Goal: Task Accomplishment & Management: Manage account settings

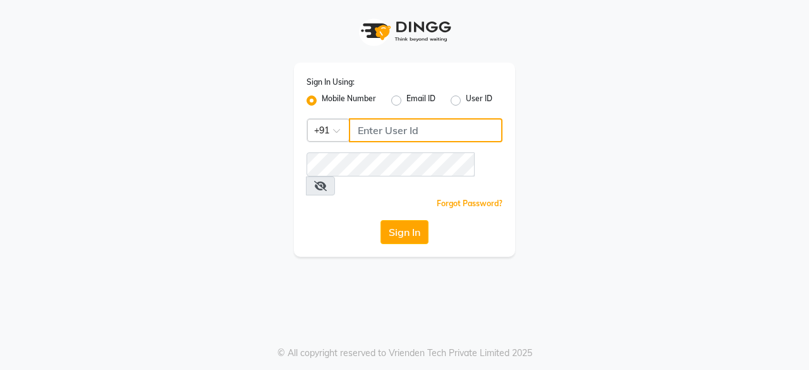
click at [441, 133] on input "Username" at bounding box center [426, 130] width 154 height 24
type input "9987799720"
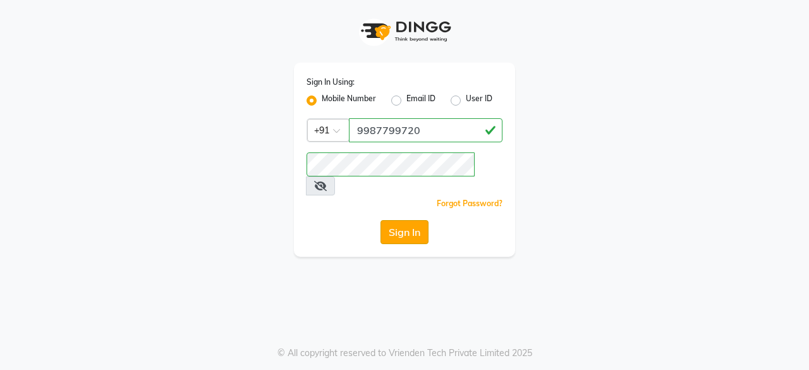
click at [407, 221] on button "Sign In" at bounding box center [405, 232] width 48 height 24
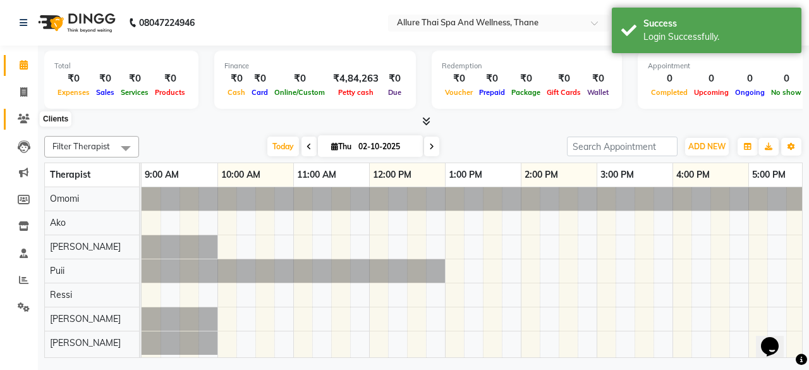
click at [19, 119] on icon at bounding box center [24, 118] width 12 height 9
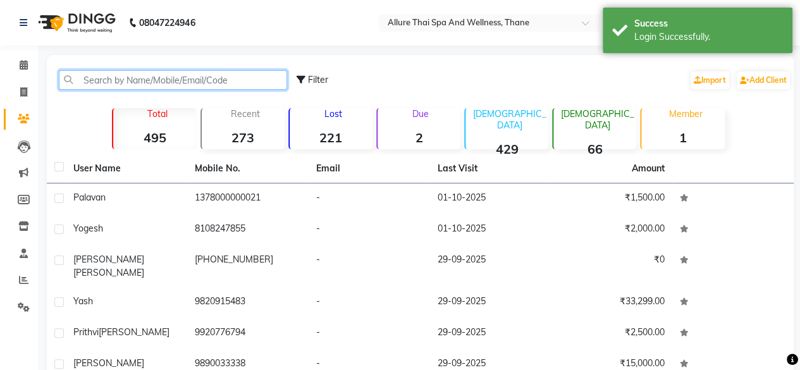
click at [99, 87] on input "text" at bounding box center [173, 80] width 228 height 20
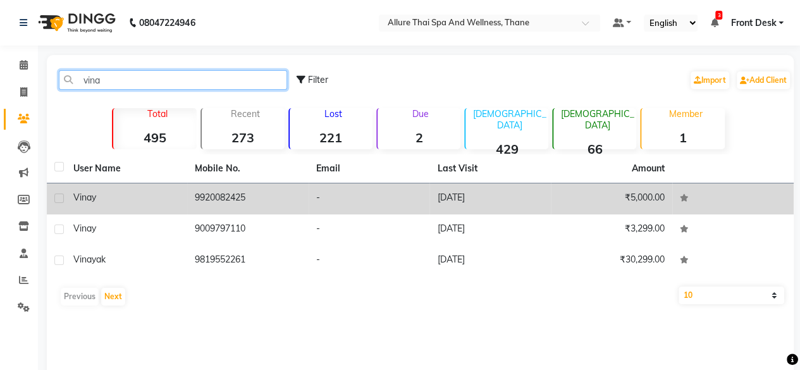
type input "vina"
click at [479, 203] on td "[DATE]" at bounding box center [489, 198] width 121 height 31
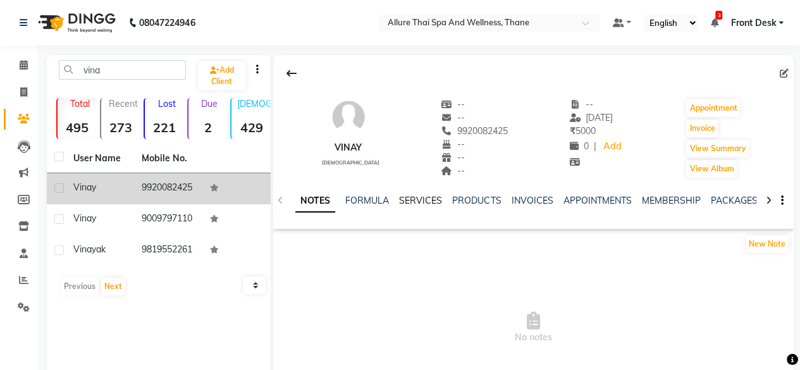
click at [427, 201] on link "SERVICES" at bounding box center [420, 200] width 43 height 11
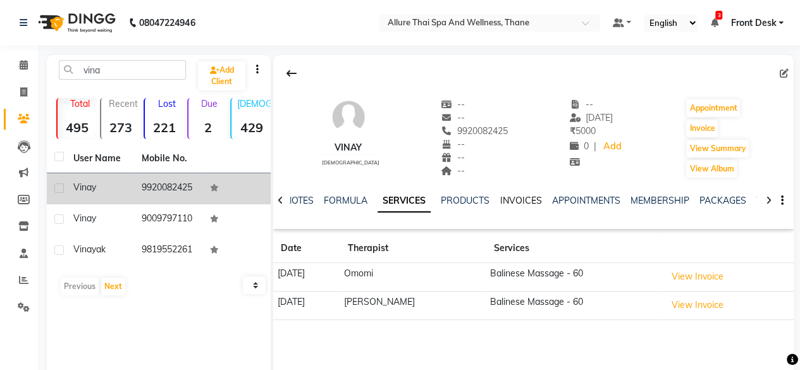
click at [511, 199] on link "INVOICES" at bounding box center [520, 200] width 42 height 11
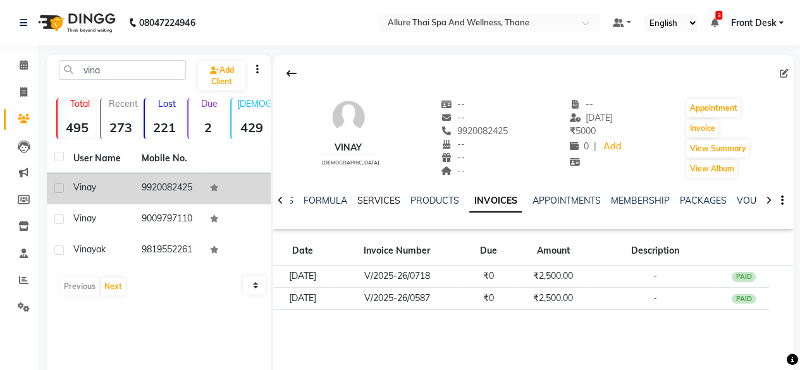
click at [376, 200] on link "SERVICES" at bounding box center [378, 200] width 43 height 11
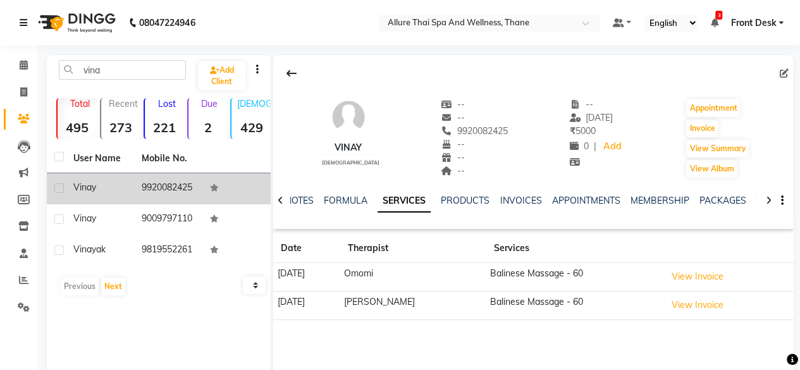
click at [25, 20] on icon at bounding box center [24, 22] width 8 height 9
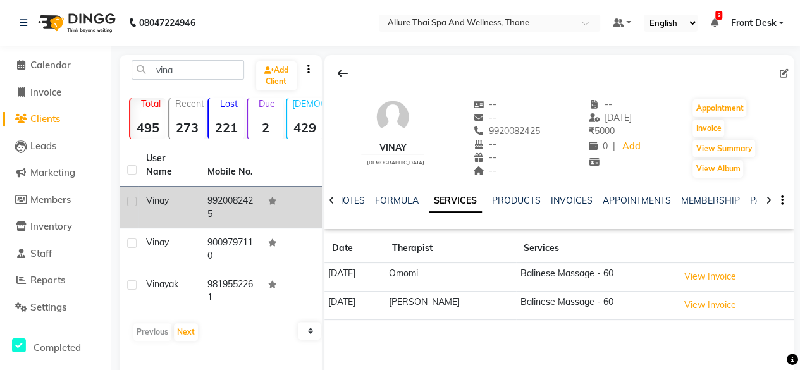
click at [47, 53] on li "Calendar" at bounding box center [55, 65] width 111 height 27
click at [58, 63] on span "Calendar" at bounding box center [50, 65] width 40 height 12
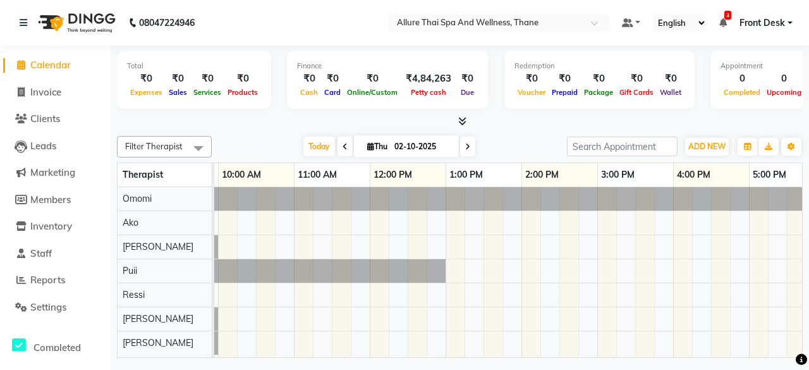
scroll to position [0, 56]
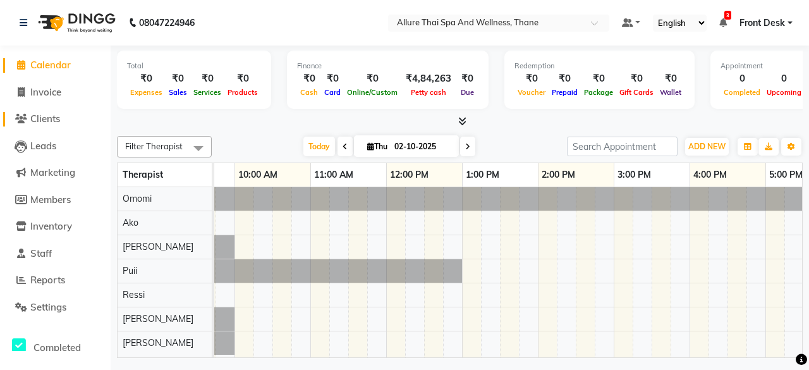
click at [44, 120] on span "Clients" at bounding box center [45, 119] width 30 height 12
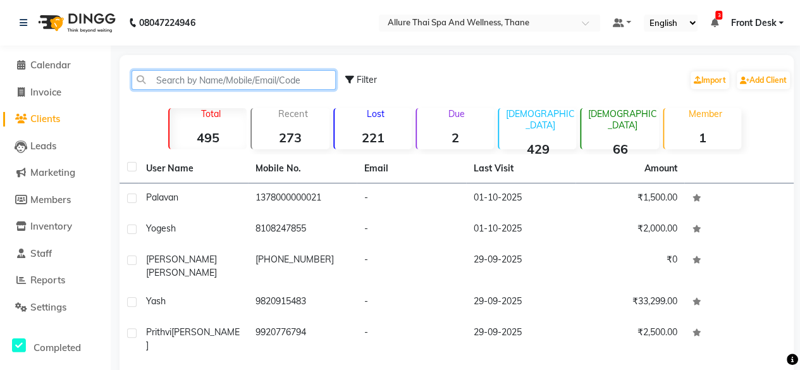
click at [251, 85] on input "text" at bounding box center [234, 80] width 204 height 20
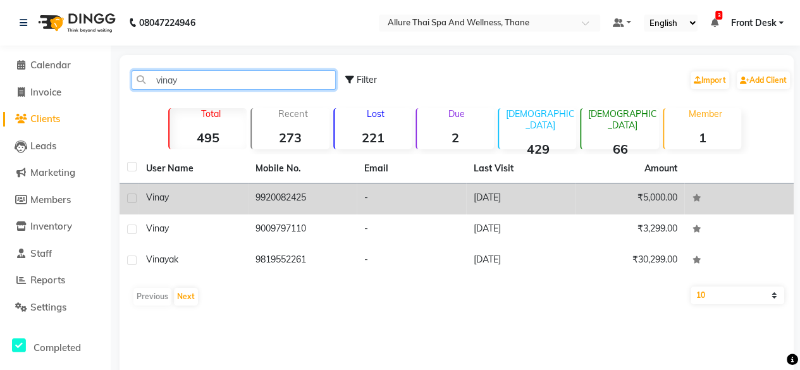
type input "vinay"
click at [309, 200] on td "9920082425" at bounding box center [302, 198] width 109 height 31
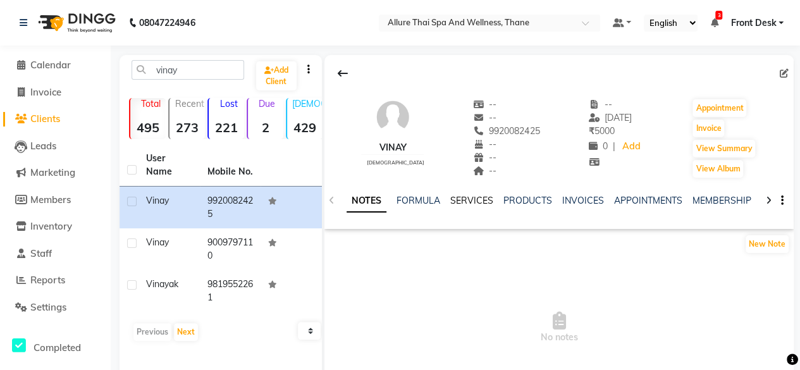
click at [486, 202] on link "SERVICES" at bounding box center [471, 200] width 43 height 11
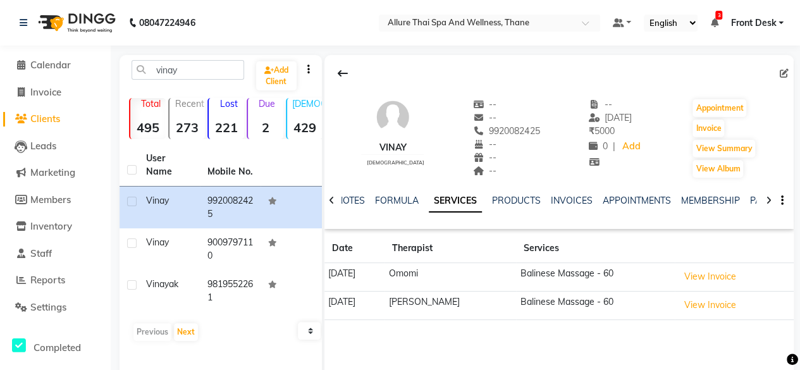
click at [512, 273] on td "Omomi" at bounding box center [450, 277] width 132 height 28
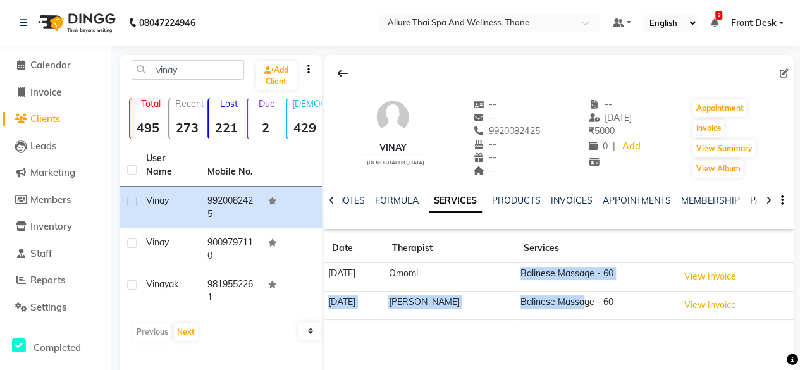
drag, startPoint x: 512, startPoint y: 273, endPoint x: 585, endPoint y: 310, distance: 82.3
click at [585, 310] on tbody "[DATE] Omomi Balinese Massage - 60 View Invoice [DATE] [PERSON_NAME] Balinese M…" at bounding box center [558, 291] width 469 height 57
click at [585, 310] on td "Balinese Massage - 60" at bounding box center [595, 305] width 158 height 28
drag, startPoint x: 585, startPoint y: 310, endPoint x: 534, endPoint y: 253, distance: 76.6
click at [534, 253] on table "Date Therapist Services [DATE] Omomi Balinese Massage - 60 View Invoice [DATE] …" at bounding box center [558, 277] width 469 height 86
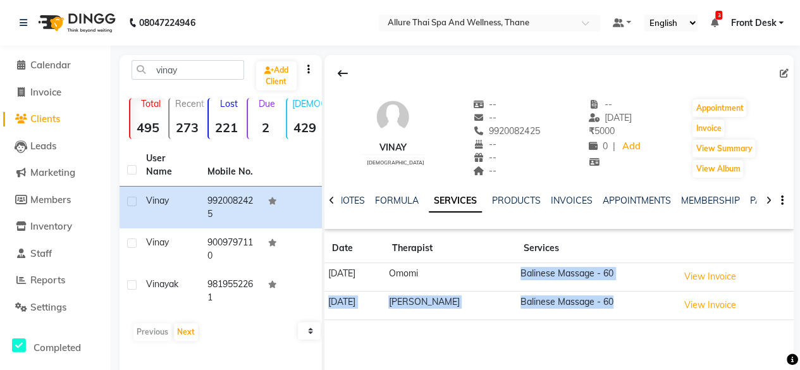
drag, startPoint x: 616, startPoint y: 311, endPoint x: 521, endPoint y: 267, distance: 104.4
click at [521, 267] on tbody "[DATE] Omomi Balinese Massage - 60 View Invoice [DATE] [PERSON_NAME] Balinese M…" at bounding box center [558, 291] width 469 height 57
click at [521, 267] on td "Balinese Massage - 60" at bounding box center [595, 277] width 158 height 28
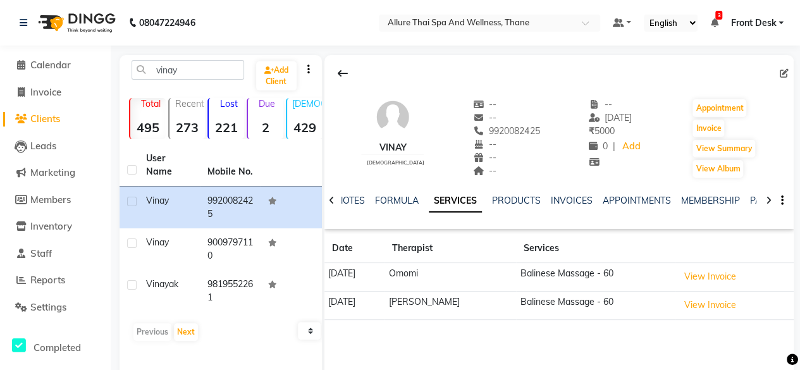
click at [516, 275] on td "Balinese Massage - 60" at bounding box center [595, 277] width 158 height 28
click at [618, 313] on td "Balinese Massage - 60" at bounding box center [595, 305] width 158 height 28
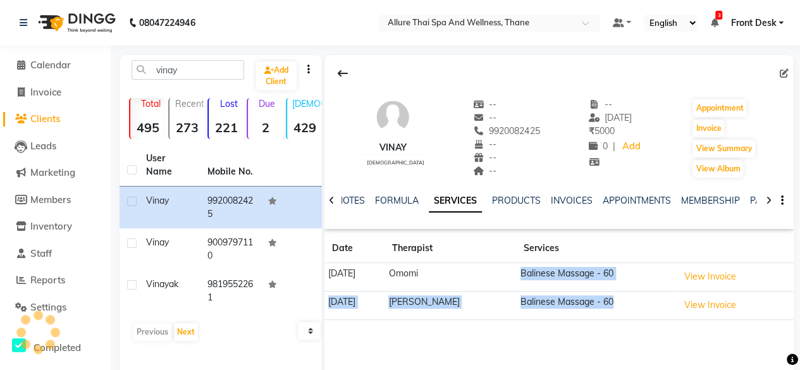
drag, startPoint x: 625, startPoint y: 313, endPoint x: 518, endPoint y: 263, distance: 117.4
click at [518, 263] on tbody "[DATE] Omomi Balinese Massage - 60 View Invoice [DATE] [PERSON_NAME] Balinese M…" at bounding box center [558, 291] width 469 height 57
click at [518, 263] on td "Balinese Massage - 60" at bounding box center [595, 277] width 158 height 28
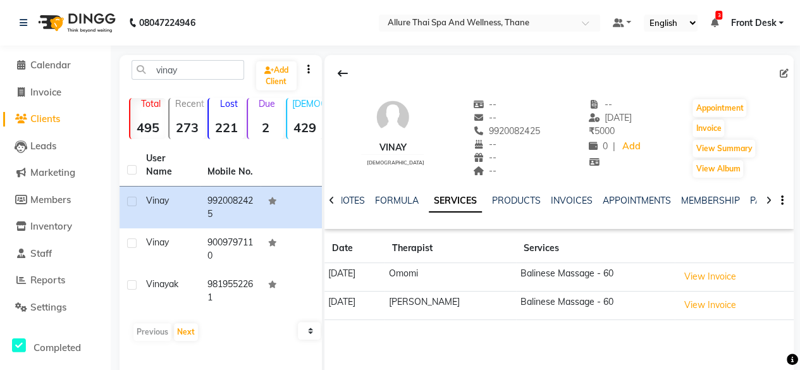
click at [516, 271] on td "Balinese Massage - 60" at bounding box center [595, 277] width 158 height 28
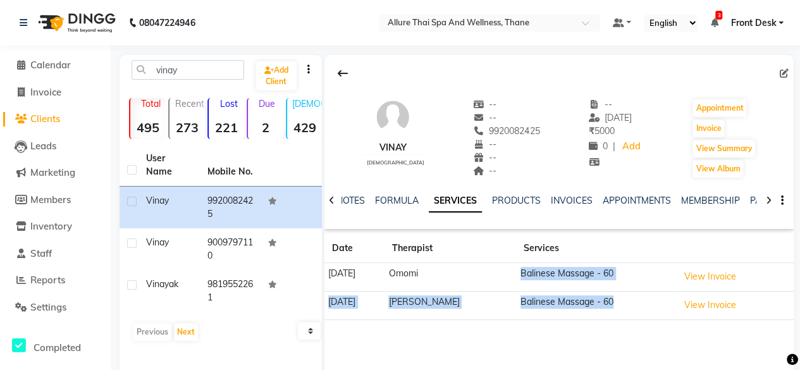
drag, startPoint x: 615, startPoint y: 307, endPoint x: 517, endPoint y: 271, distance: 104.2
click at [517, 271] on tbody "[DATE] Omomi Balinese Massage - 60 View Invoice [DATE] [PERSON_NAME] Balinese M…" at bounding box center [558, 291] width 469 height 57
click at [517, 271] on td "Balinese Massage - 60" at bounding box center [595, 277] width 158 height 28
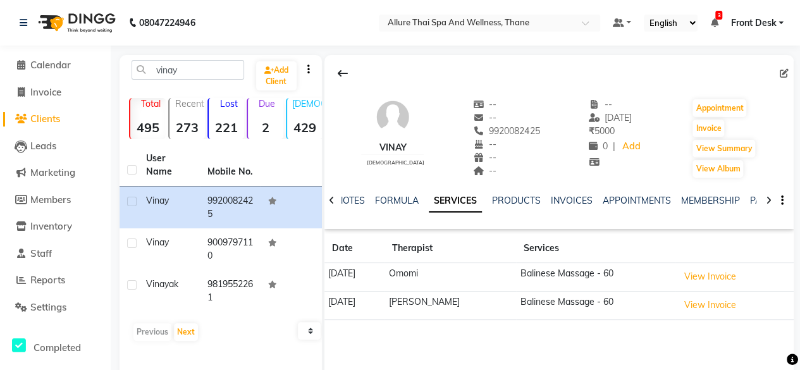
click at [517, 271] on td "Balinese Massage - 60" at bounding box center [595, 277] width 158 height 28
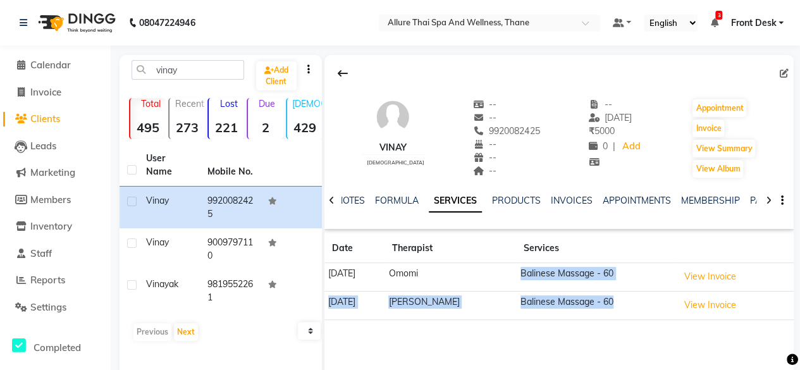
drag, startPoint x: 517, startPoint y: 271, endPoint x: 629, endPoint y: 305, distance: 117.6
click at [629, 305] on tbody "[DATE] Omomi Balinese Massage - 60 View Invoice [DATE] [PERSON_NAME] Balinese M…" at bounding box center [558, 291] width 469 height 57
click at [629, 305] on td "Balinese Massage - 60" at bounding box center [595, 305] width 158 height 28
drag, startPoint x: 629, startPoint y: 305, endPoint x: 523, endPoint y: 271, distance: 111.6
click at [523, 271] on tbody "[DATE] Omomi Balinese Massage - 60 View Invoice [DATE] [PERSON_NAME] Balinese M…" at bounding box center [558, 291] width 469 height 57
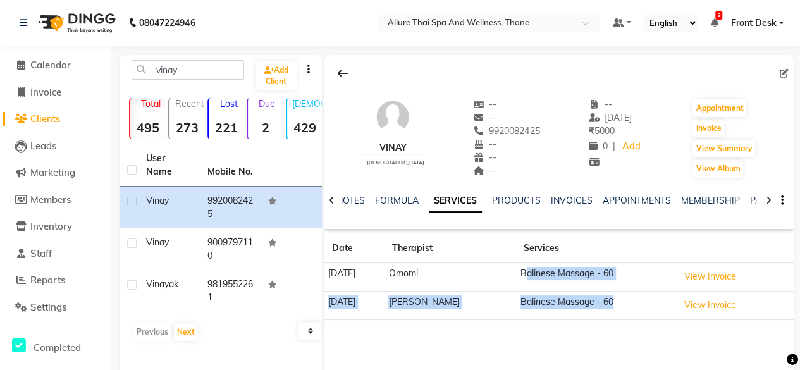
click at [523, 271] on td "Balinese Massage - 60" at bounding box center [595, 277] width 158 height 28
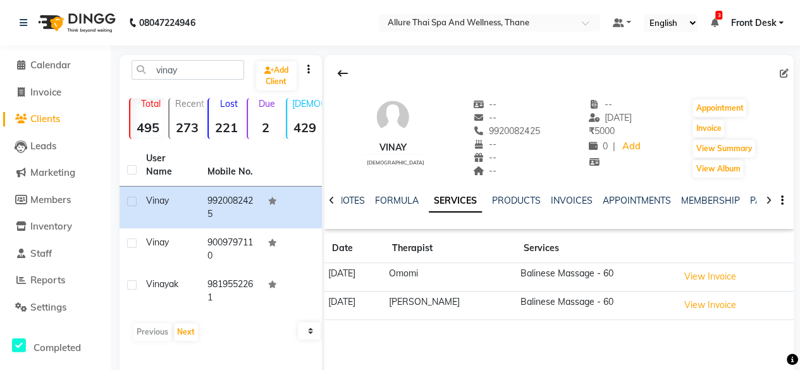
click at [523, 271] on td "Balinese Massage - 60" at bounding box center [595, 277] width 158 height 28
click at [572, 307] on td "Balinese Massage - 60" at bounding box center [595, 305] width 158 height 28
click at [577, 197] on link "INVOICES" at bounding box center [572, 200] width 42 height 11
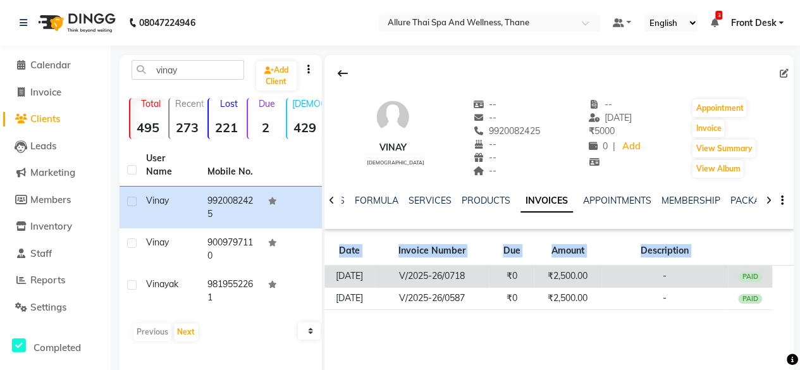
drag, startPoint x: 610, startPoint y: 321, endPoint x: 334, endPoint y: 276, distance: 279.9
click at [334, 276] on div "Vinay [DEMOGRAPHIC_DATA] -- -- 9920082425 -- -- -- -- [DATE] ₹ 5000 0 | Add App…" at bounding box center [558, 244] width 469 height 379
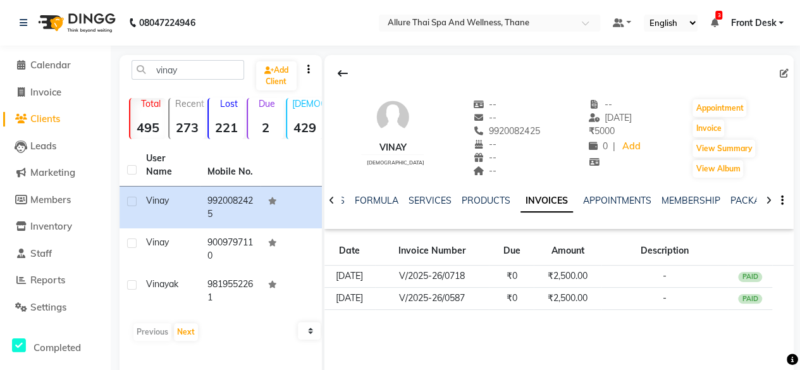
click at [442, 337] on div "Vinay [DEMOGRAPHIC_DATA] -- -- 9920082425 -- -- -- -- [DATE] ₹ 5000 0 | Add App…" at bounding box center [558, 244] width 469 height 379
click at [708, 107] on button "Appointment" at bounding box center [719, 108] width 54 height 18
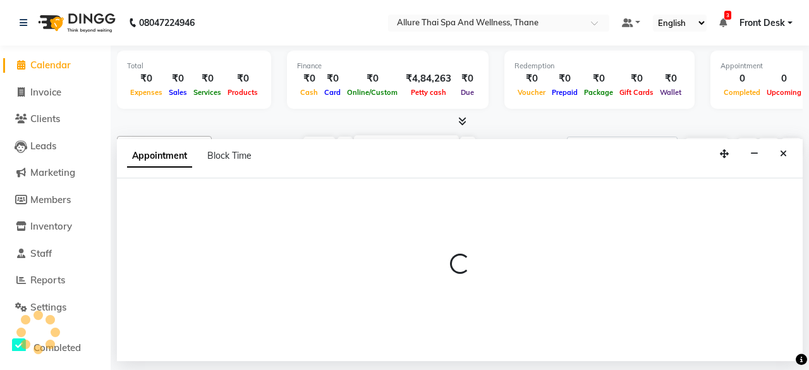
select select "tentative"
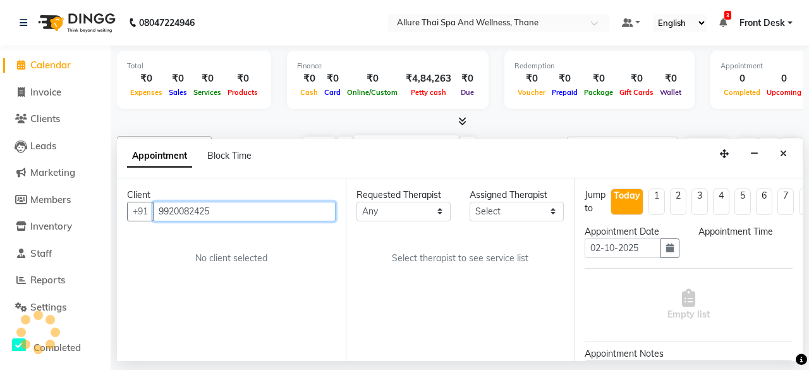
select select "600"
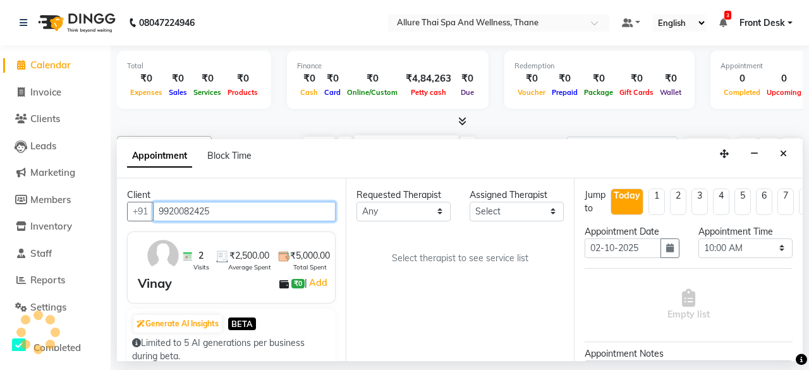
scroll to position [0, 559]
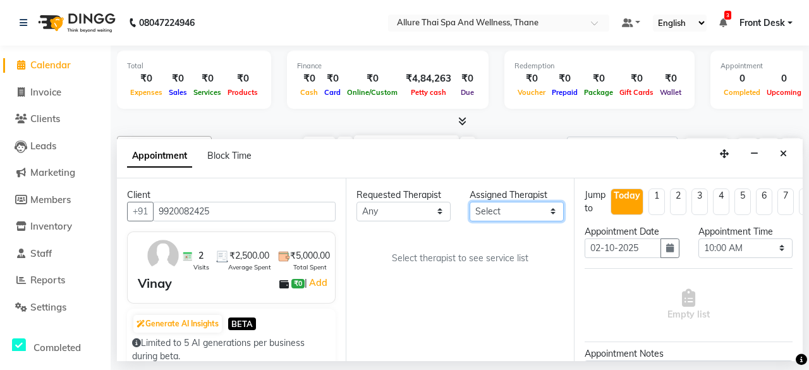
click at [554, 212] on select "Select Ako [PERSON_NAME] Puii [PERSON_NAME]" at bounding box center [517, 212] width 94 height 20
select select "91478"
click at [470, 202] on select "Select Ako [PERSON_NAME] Puii [PERSON_NAME]" at bounding box center [517, 212] width 94 height 20
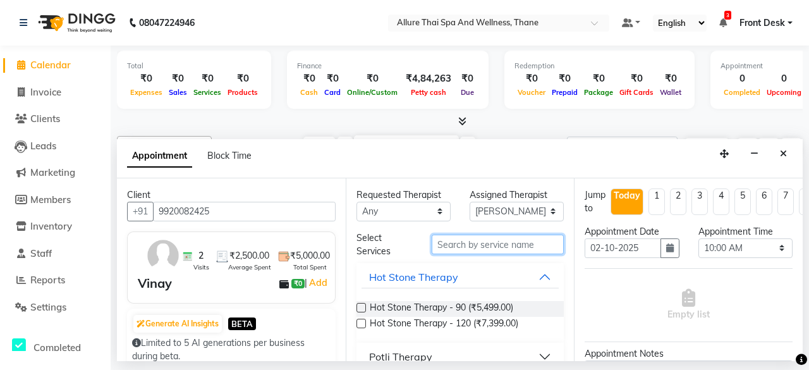
click at [466, 247] on input "text" at bounding box center [498, 245] width 132 height 20
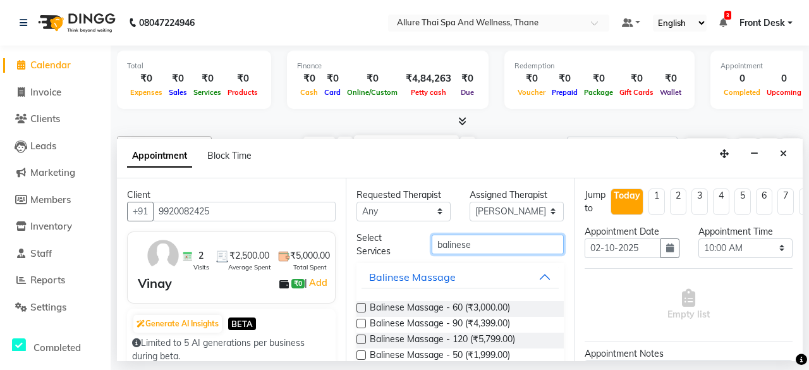
type input "balinese"
click at [362, 303] on label at bounding box center [361, 307] width 9 height 9
click at [362, 305] on input "checkbox" at bounding box center [361, 309] width 8 height 8
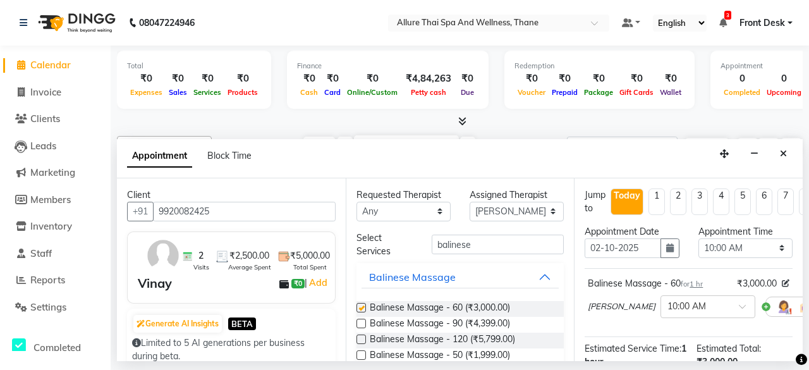
checkbox input "false"
click at [668, 299] on input "text" at bounding box center [696, 305] width 56 height 13
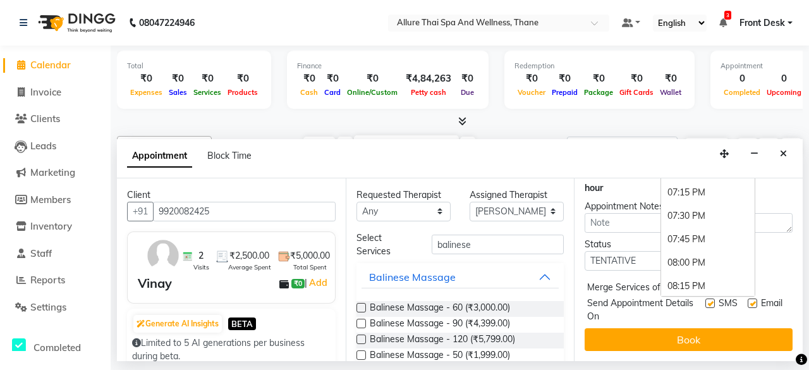
scroll to position [830, 0]
click at [661, 278] on div "08:15 PM" at bounding box center [708, 285] width 94 height 23
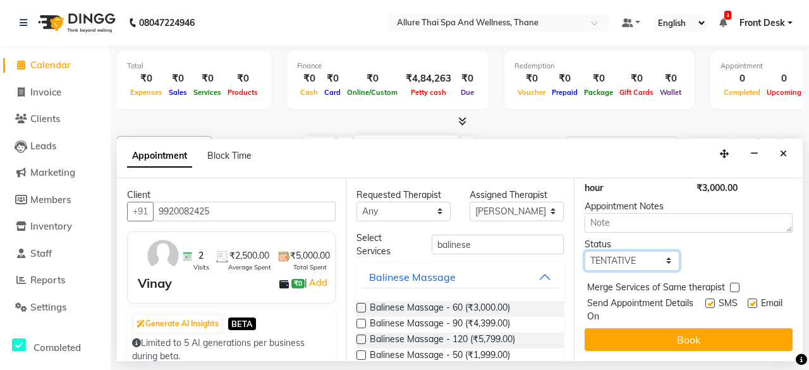
click at [654, 254] on select "Select TENTATIVE CONFIRM CHECK-IN UPCOMING" at bounding box center [632, 261] width 94 height 20
select select "check-in"
click at [585, 251] on select "Select TENTATIVE CONFIRM CHECK-IN UPCOMING" at bounding box center [632, 261] width 94 height 20
click at [706, 298] on label at bounding box center [710, 302] width 9 height 9
click at [706, 300] on input "checkbox" at bounding box center [710, 304] width 8 height 8
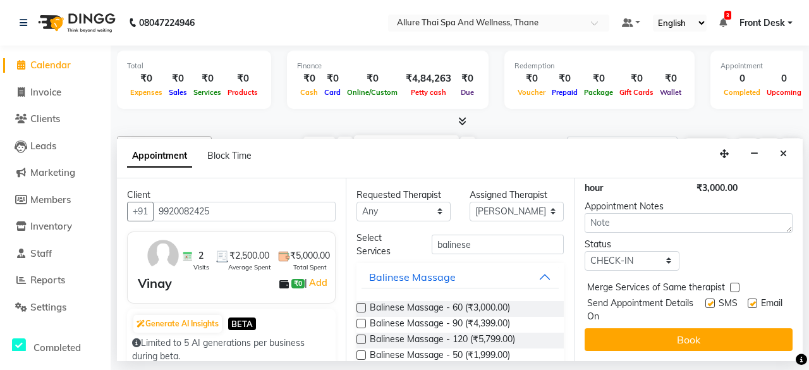
checkbox input "false"
click at [748, 298] on label at bounding box center [752, 302] width 9 height 9
click at [748, 300] on input "checkbox" at bounding box center [752, 304] width 8 height 8
checkbox input "false"
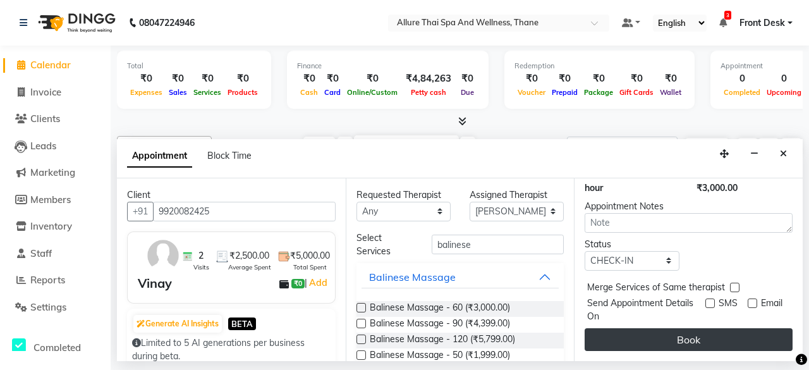
click at [717, 328] on button "Book" at bounding box center [689, 339] width 208 height 23
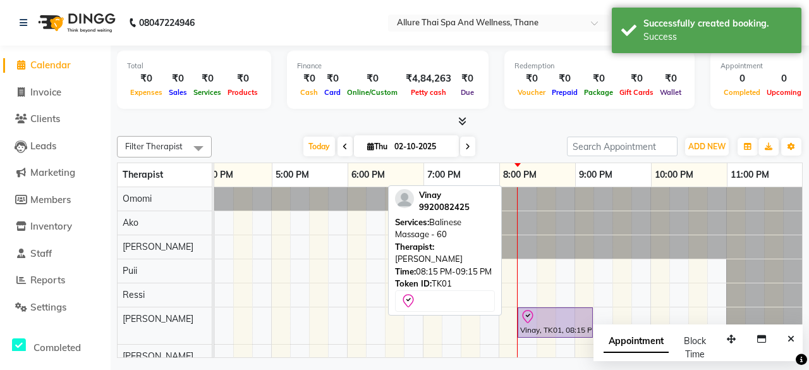
click at [567, 317] on div at bounding box center [555, 316] width 70 height 15
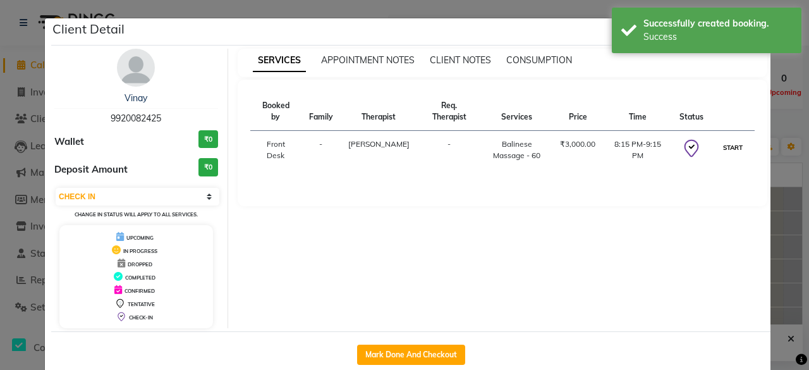
click at [726, 140] on button "START" at bounding box center [733, 148] width 26 height 16
select select "1"
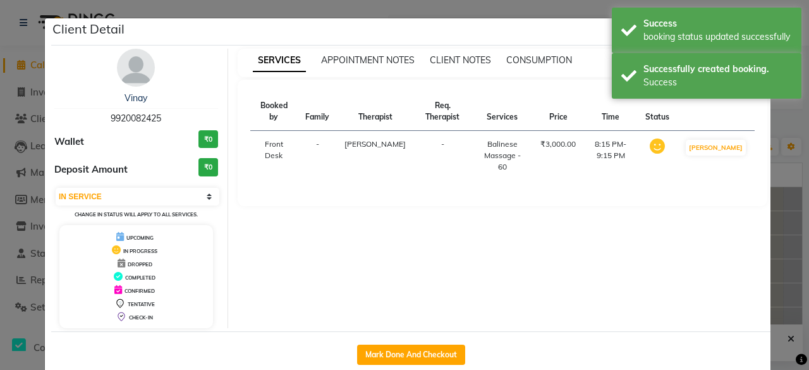
click at [788, 227] on ngb-modal-window "Client Detail Vinay 9920082425 Wallet ₹0 Deposit Amount ₹0 Select IN SERVICE CO…" at bounding box center [404, 185] width 809 height 370
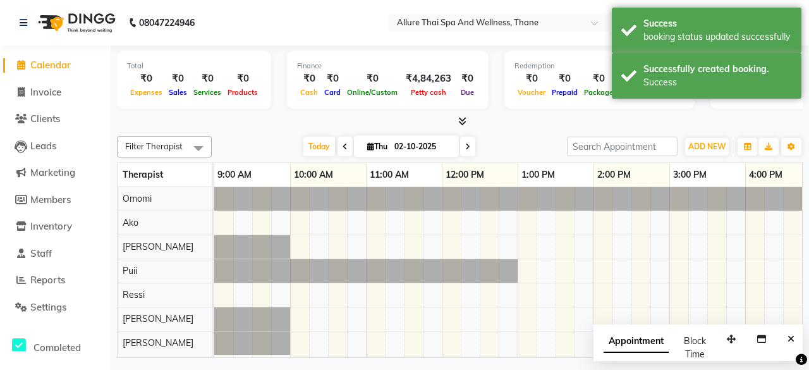
scroll to position [0, 0]
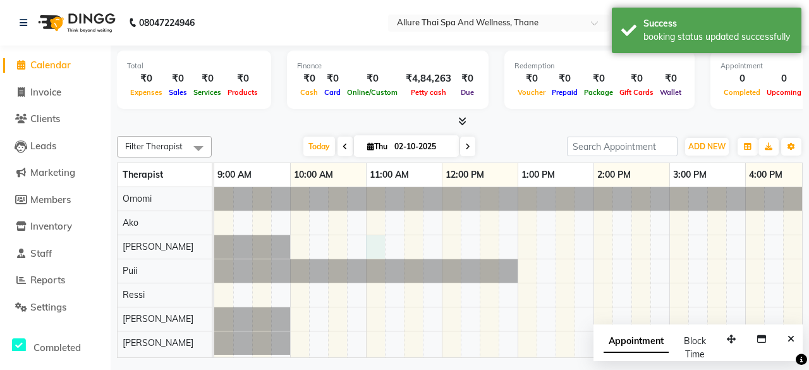
click at [374, 242] on div "Vinay, TK01, 08:15 PM-09:15 PM, Balinese Massage - 60" at bounding box center [783, 272] width 1138 height 170
select select "84282"
select select "660"
select select "tentative"
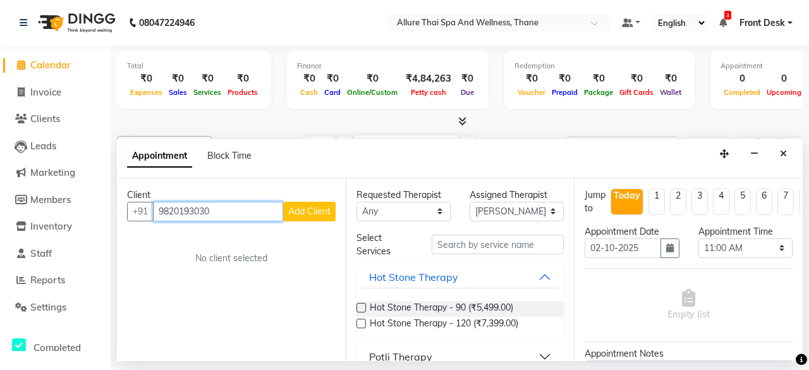
type input "9820193030"
click at [309, 212] on span "Add Client" at bounding box center [309, 210] width 42 height 11
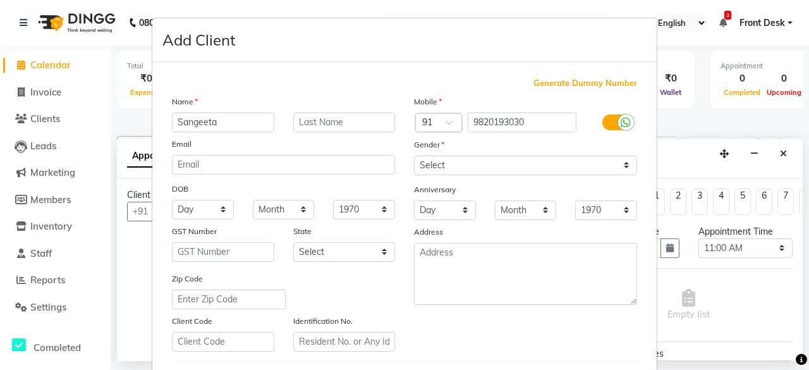
type input "Sangeeta"
type input "Sardesai"
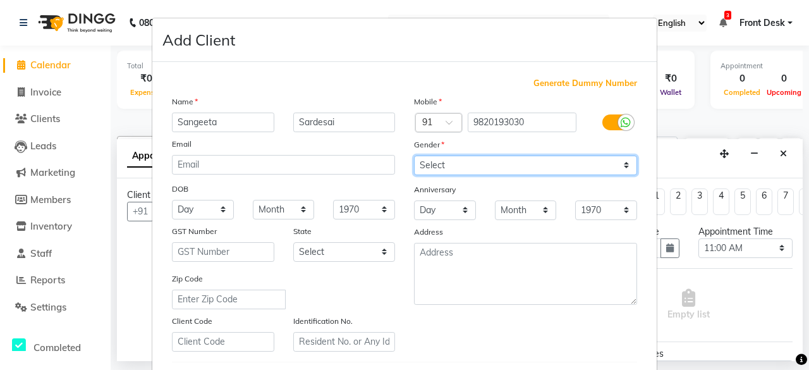
click at [487, 158] on select "Select [DEMOGRAPHIC_DATA] [DEMOGRAPHIC_DATA] Other Prefer Not To Say" at bounding box center [525, 166] width 223 height 20
select select "[DEMOGRAPHIC_DATA]"
click at [414, 156] on select "Select [DEMOGRAPHIC_DATA] [DEMOGRAPHIC_DATA] Other Prefer Not To Say" at bounding box center [525, 166] width 223 height 20
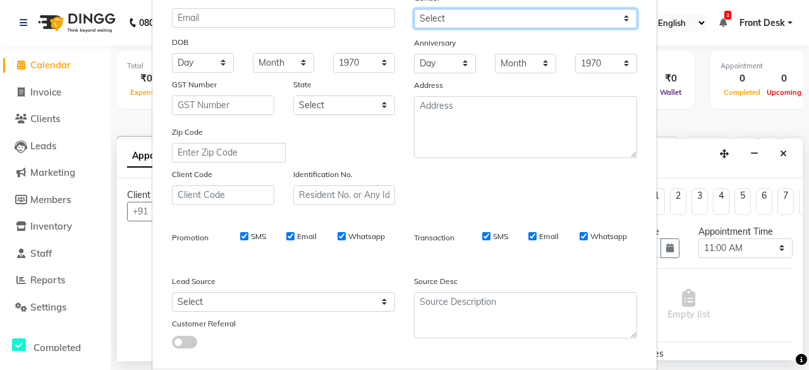
scroll to position [150, 0]
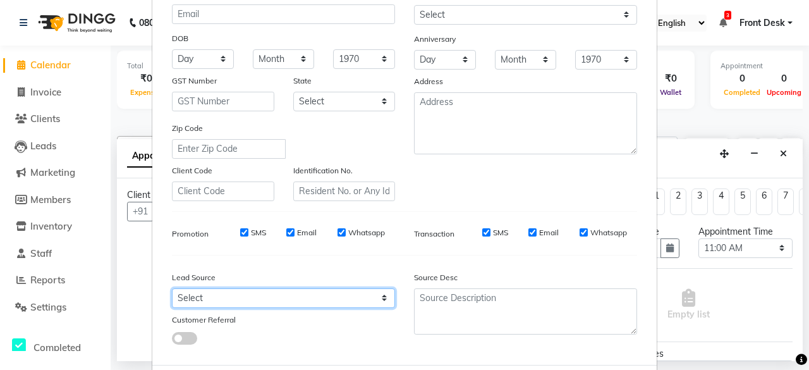
click at [238, 297] on select "Select Walk-in Referral Internet Friend Word of Mouth Advertisement Facebook Ju…" at bounding box center [283, 298] width 223 height 20
select select "55726"
click at [172, 288] on select "Select Walk-in Referral Internet Friend Word of Mouth Advertisement Facebook Ju…" at bounding box center [283, 298] width 223 height 20
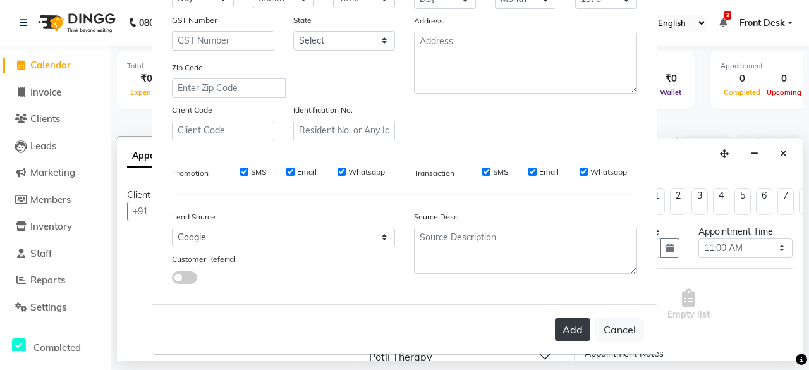
click at [559, 324] on button "Add" at bounding box center [572, 329] width 35 height 23
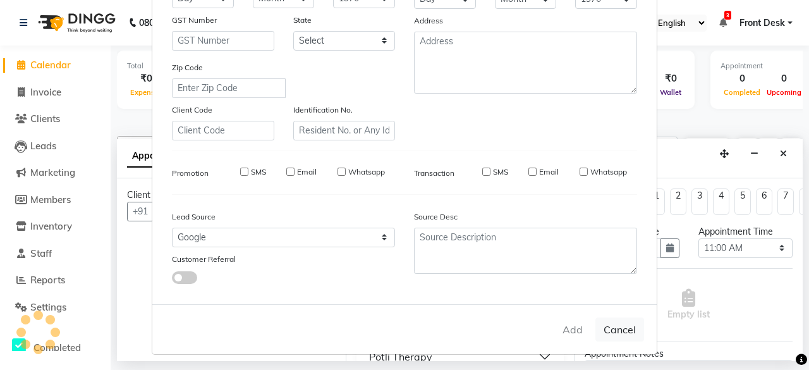
select select
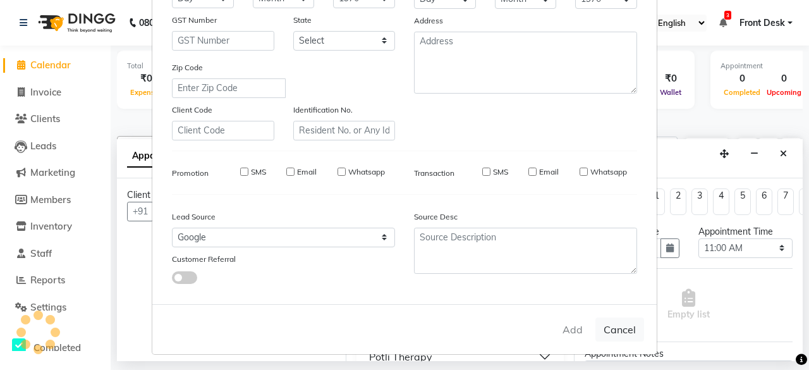
select select
checkbox input "false"
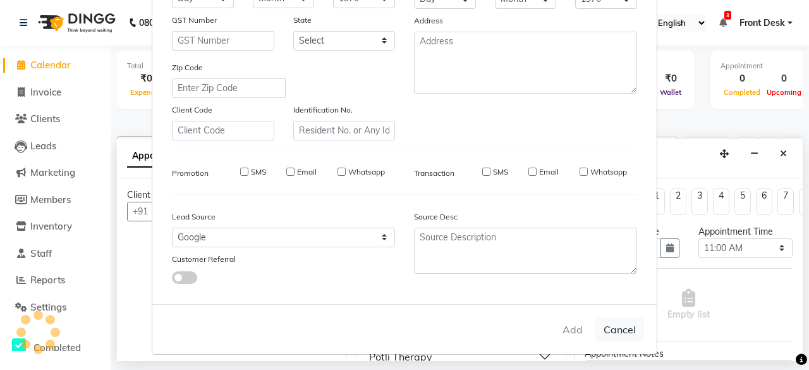
checkbox input "false"
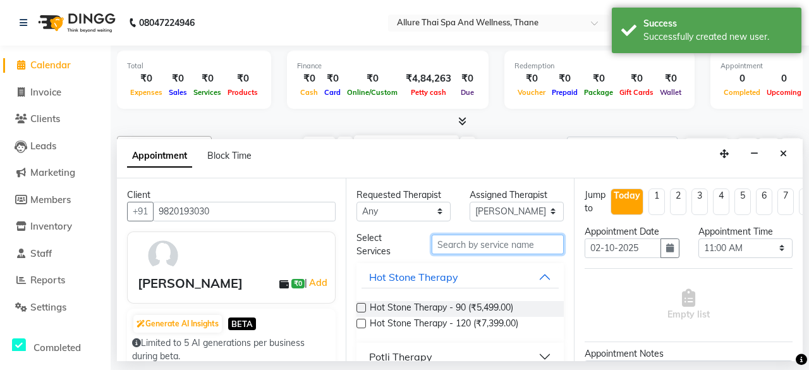
click at [475, 238] on input "text" at bounding box center [498, 245] width 132 height 20
type input "thai"
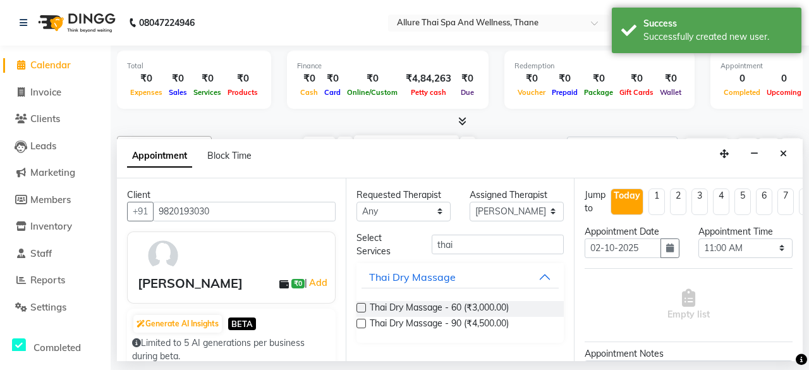
click at [360, 329] on div at bounding box center [361, 325] width 8 height 13
click at [358, 323] on label at bounding box center [361, 323] width 9 height 9
click at [358, 323] on input "checkbox" at bounding box center [361, 325] width 8 height 8
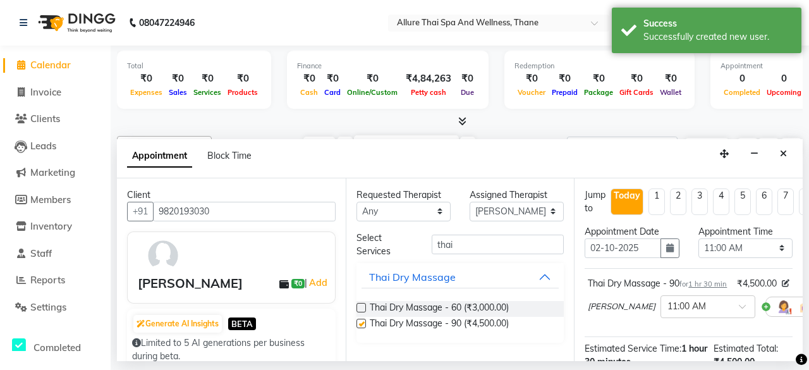
checkbox input "false"
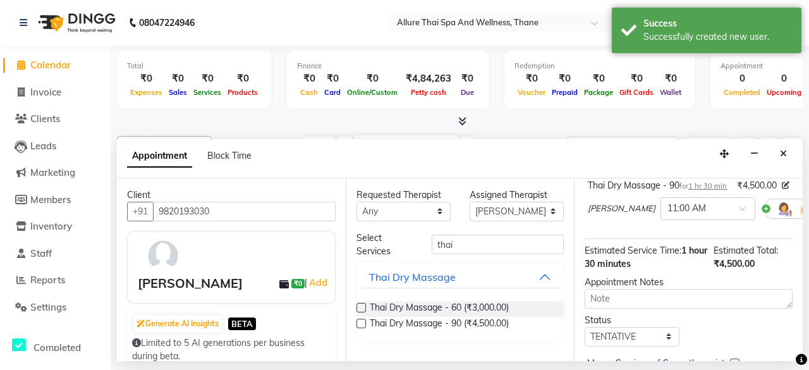
scroll to position [99, 0]
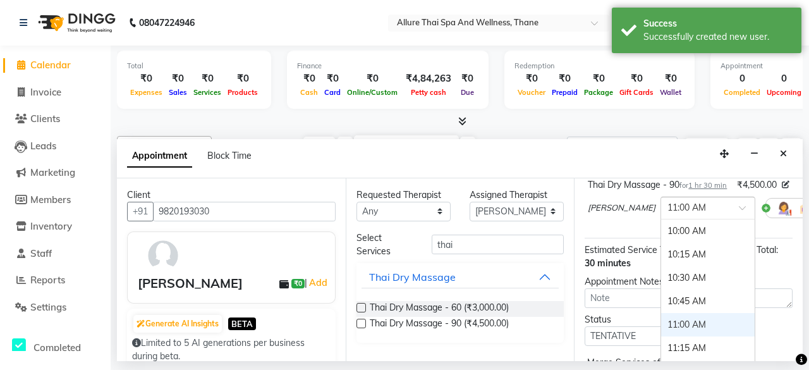
click at [668, 214] on div "× 11:00 AM" at bounding box center [687, 207] width 39 height 13
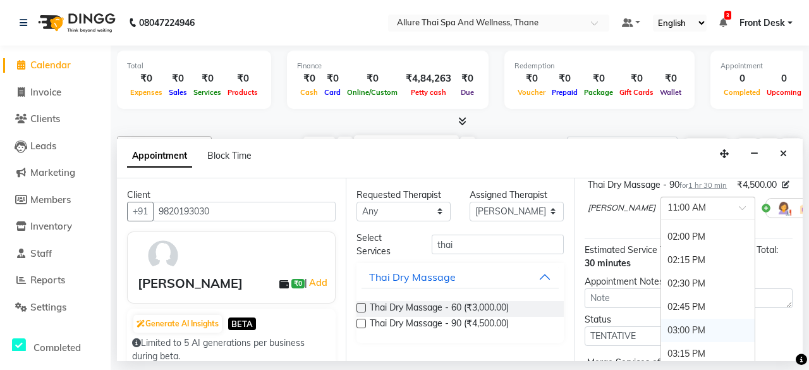
scroll to position [420, 0]
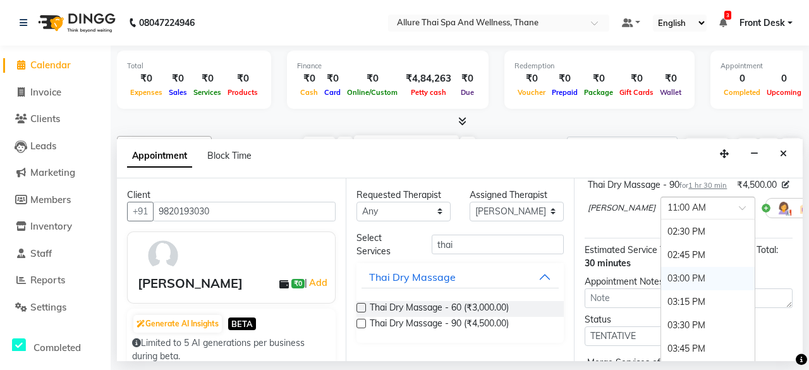
click at [661, 290] on div "03:00 PM" at bounding box center [708, 278] width 94 height 23
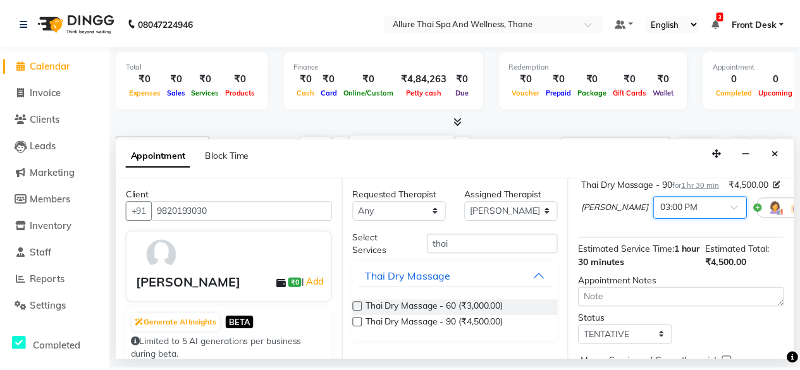
scroll to position [196, 0]
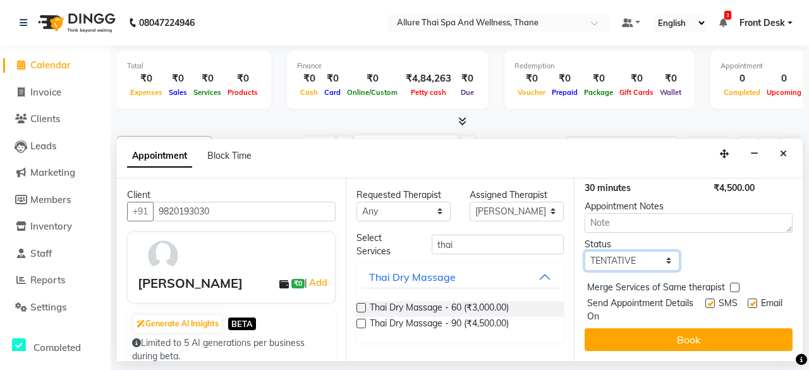
click at [642, 251] on select "Select TENTATIVE CONFIRM CHECK-IN UPCOMING" at bounding box center [632, 261] width 94 height 20
select select "check-in"
click at [585, 251] on select "Select TENTATIVE CONFIRM CHECK-IN UPCOMING" at bounding box center [632, 261] width 94 height 20
click at [706, 298] on label at bounding box center [710, 302] width 9 height 9
click at [706, 300] on input "checkbox" at bounding box center [710, 304] width 8 height 8
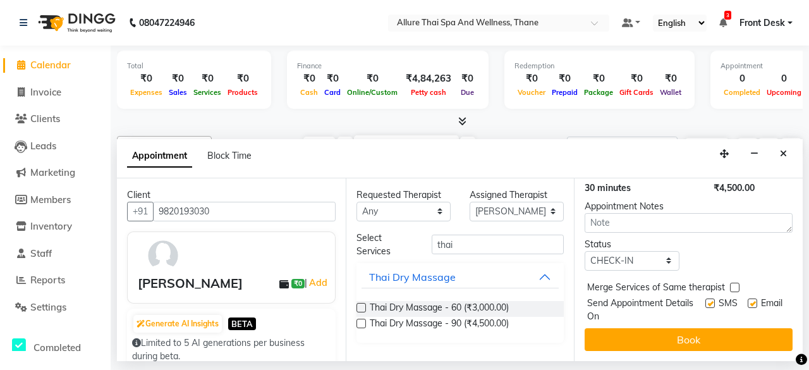
checkbox input "false"
click at [748, 298] on label at bounding box center [752, 302] width 9 height 9
click at [748, 300] on input "checkbox" at bounding box center [752, 304] width 8 height 8
checkbox input "false"
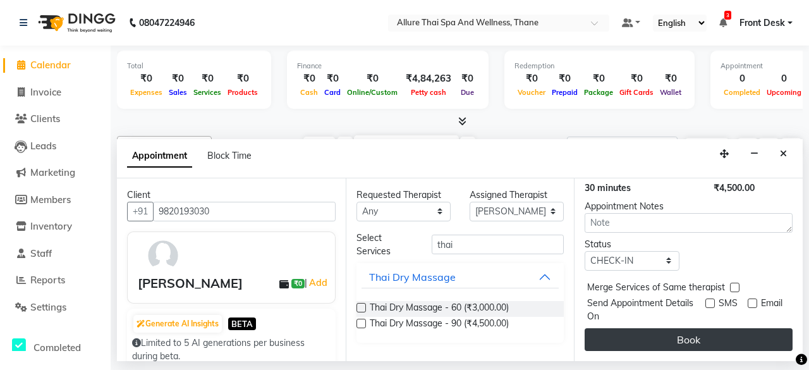
click at [711, 328] on button "Book" at bounding box center [689, 339] width 208 height 23
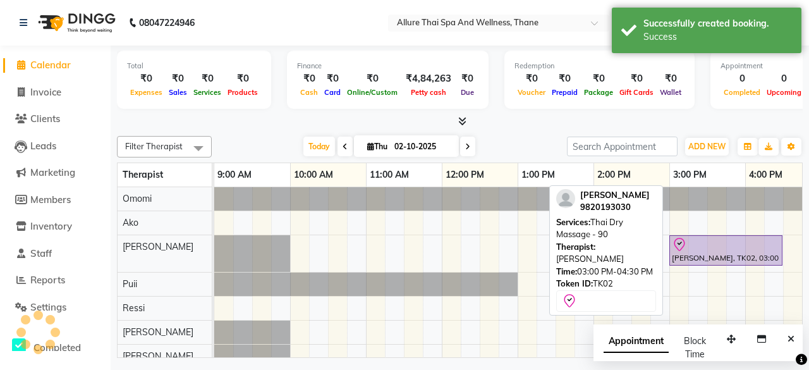
click at [755, 245] on div at bounding box center [726, 244] width 108 height 15
select select "8"
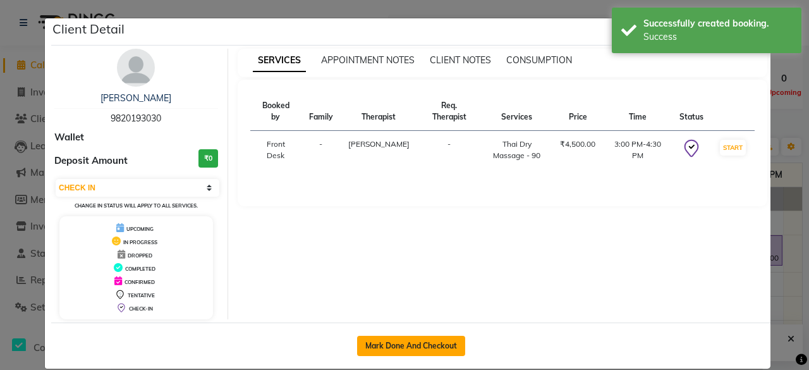
drag, startPoint x: 411, startPoint y: 341, endPoint x: 363, endPoint y: 340, distance: 48.1
click at [363, 340] on button "Mark Done And Checkout" at bounding box center [411, 346] width 108 height 20
select select "8525"
select select "service"
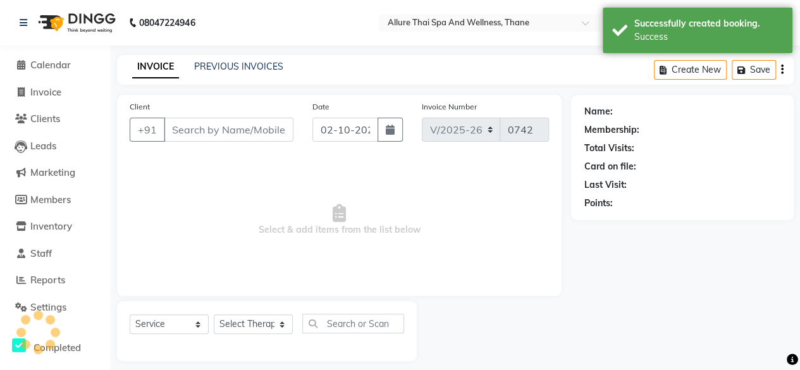
type input "9820193030"
select select "84282"
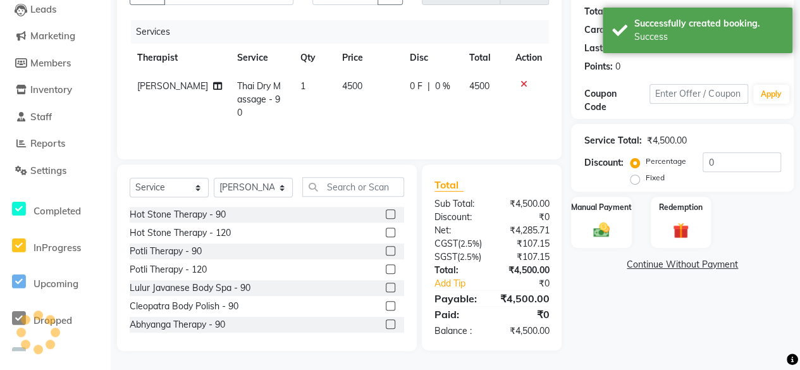
scroll to position [161, 0]
click at [602, 220] on img at bounding box center [600, 230] width 27 height 20
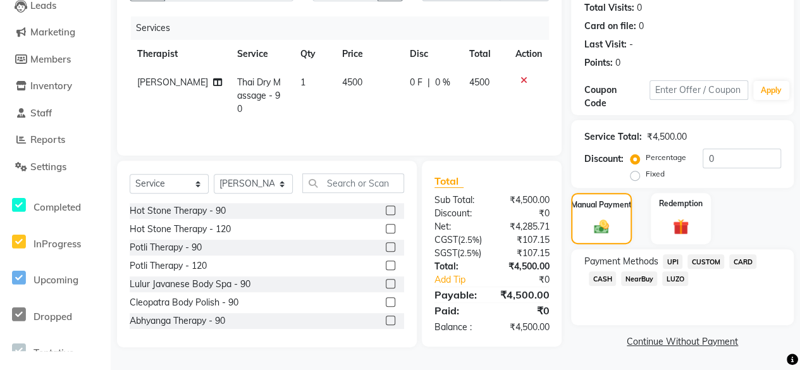
click at [740, 254] on span "CARD" at bounding box center [742, 261] width 27 height 15
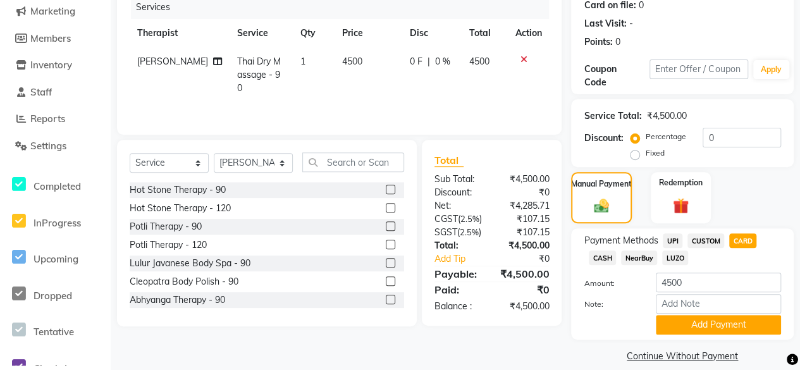
scroll to position [175, 0]
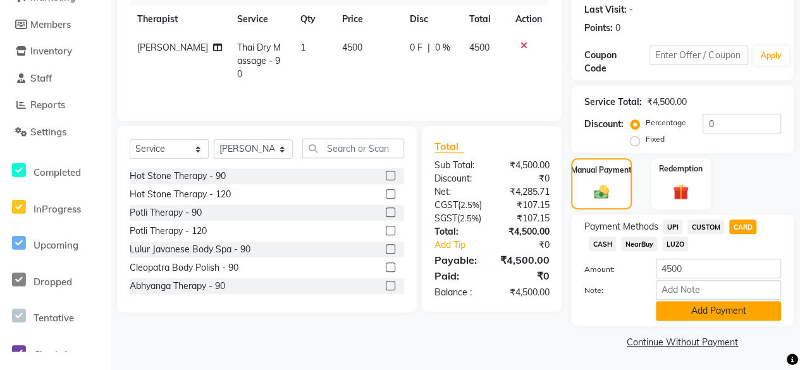
click at [713, 310] on button "Add Payment" at bounding box center [718, 311] width 125 height 20
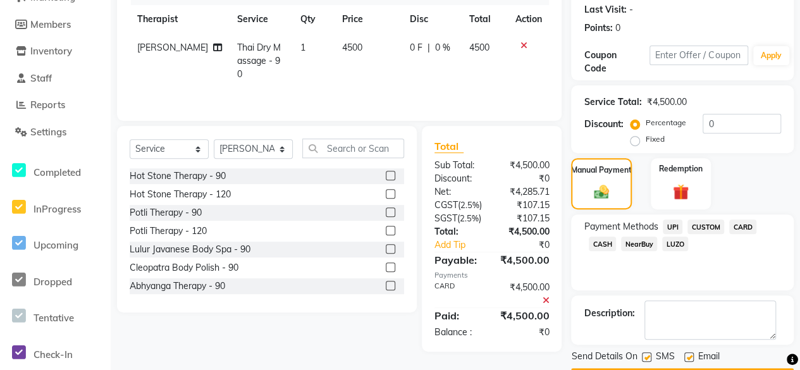
scroll to position [211, 0]
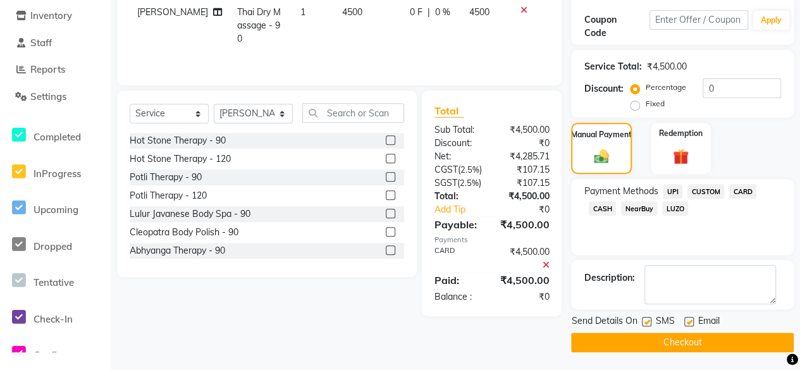
click at [689, 326] on div at bounding box center [688, 323] width 8 height 13
click at [689, 322] on label at bounding box center [688, 321] width 9 height 9
click at [689, 322] on input "checkbox" at bounding box center [688, 322] width 8 height 8
checkbox input "false"
click at [646, 321] on label at bounding box center [646, 321] width 9 height 9
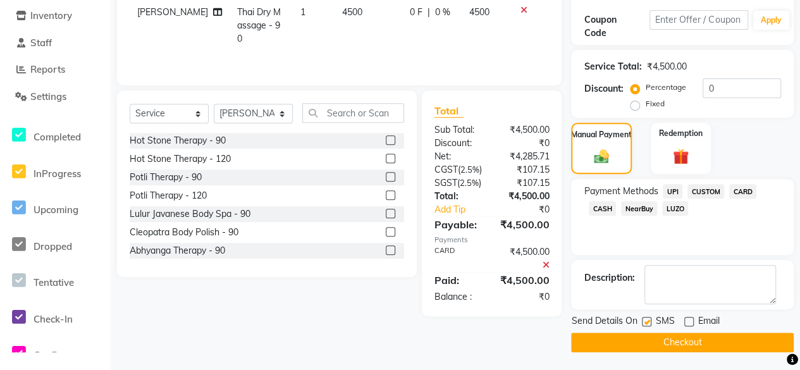
click at [646, 321] on input "checkbox" at bounding box center [646, 322] width 8 height 8
checkbox input "false"
click at [715, 341] on button "Checkout" at bounding box center [682, 343] width 223 height 20
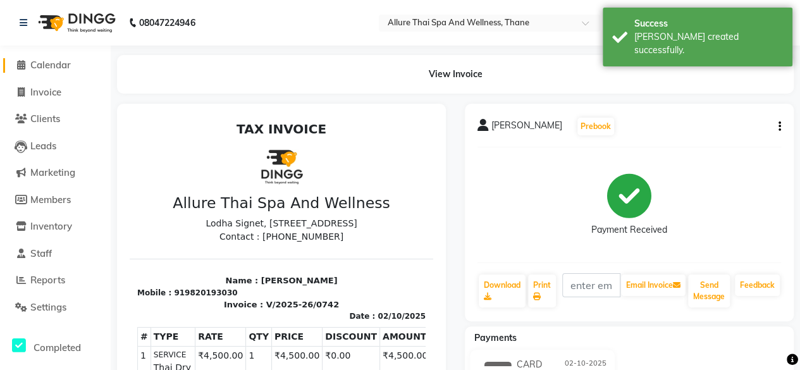
click at [58, 59] on span "Calendar" at bounding box center [50, 65] width 40 height 12
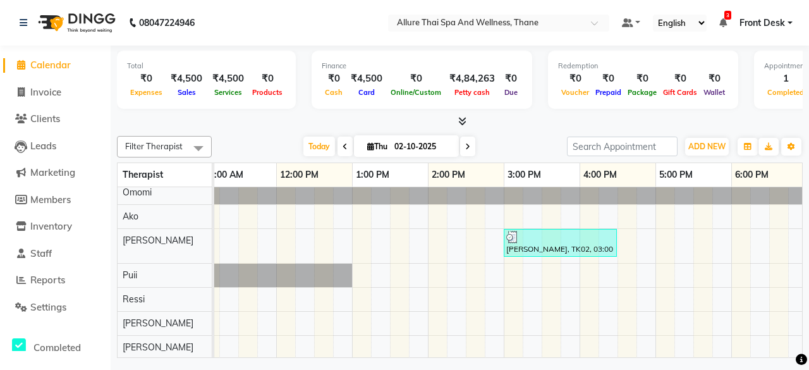
scroll to position [15, 0]
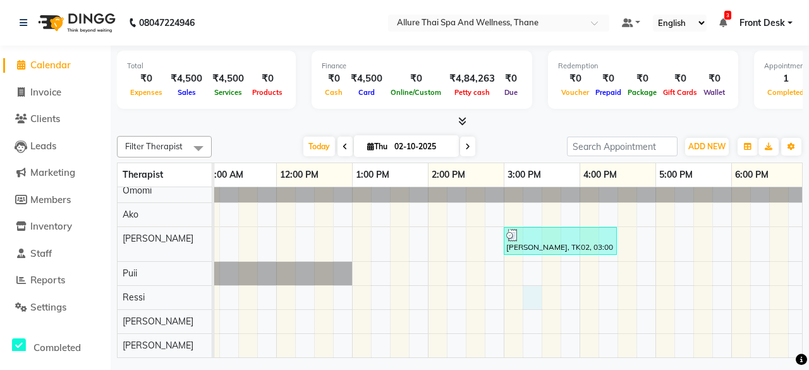
click at [524, 286] on div "[PERSON_NAME], TK02, 03:00 PM-04:30 PM, Thai Dry Massage - [GEOGRAPHIC_DATA], 0…" at bounding box center [618, 268] width 1138 height 178
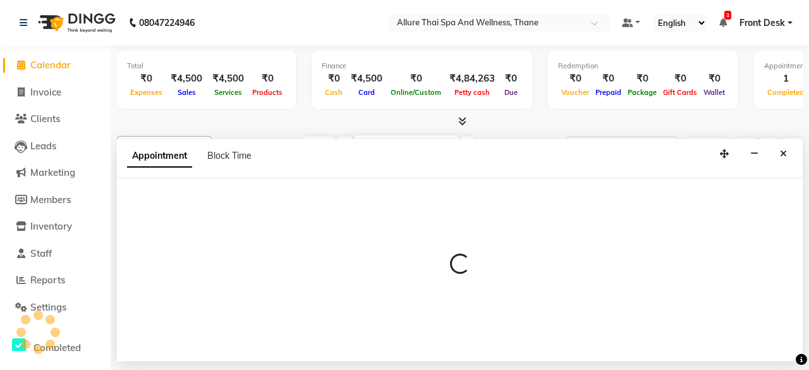
select select "85857"
select select "915"
select select "tentative"
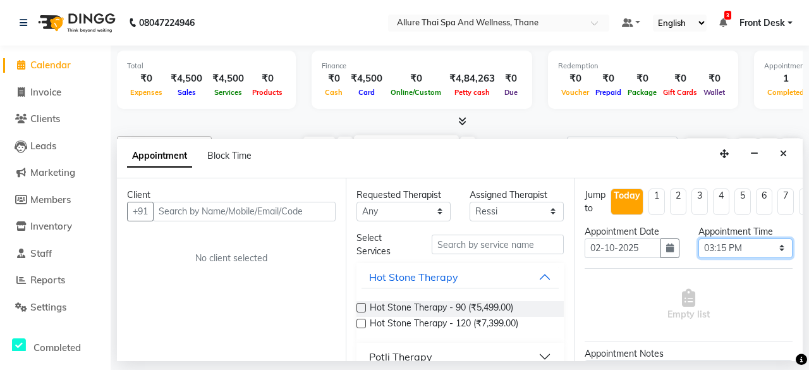
click at [709, 251] on select "Select 10:00 AM 10:15 AM 10:30 AM 10:45 AM 11:00 AM 11:15 AM 11:30 AM 11:45 AM …" at bounding box center [746, 248] width 94 height 20
click at [699, 238] on select "Select 10:00 AM 10:15 AM 10:30 AM 10:45 AM 11:00 AM 11:15 AM 11:30 AM 11:45 AM …" at bounding box center [746, 248] width 94 height 20
click at [720, 244] on select "Select 10:00 AM 10:15 AM 10:30 AM 10:45 AM 11:00 AM 11:15 AM 11:30 AM 11:45 AM …" at bounding box center [746, 248] width 94 height 20
select select "855"
click at [699, 238] on select "Select 10:00 AM 10:15 AM 10:30 AM 10:45 AM 11:00 AM 11:15 AM 11:30 AM 11:45 AM …" at bounding box center [746, 248] width 94 height 20
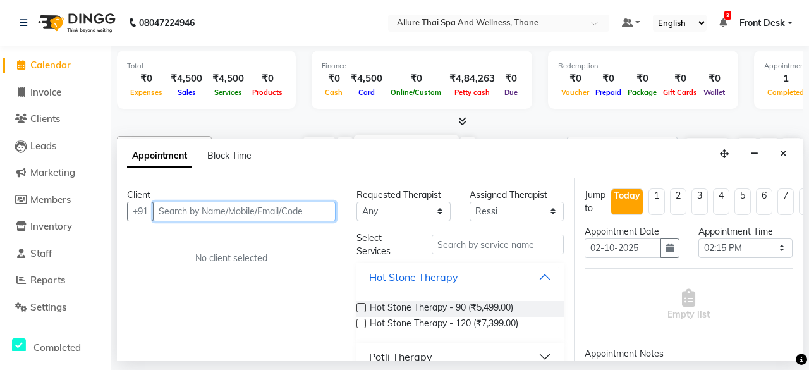
click at [274, 209] on input "text" at bounding box center [244, 212] width 183 height 20
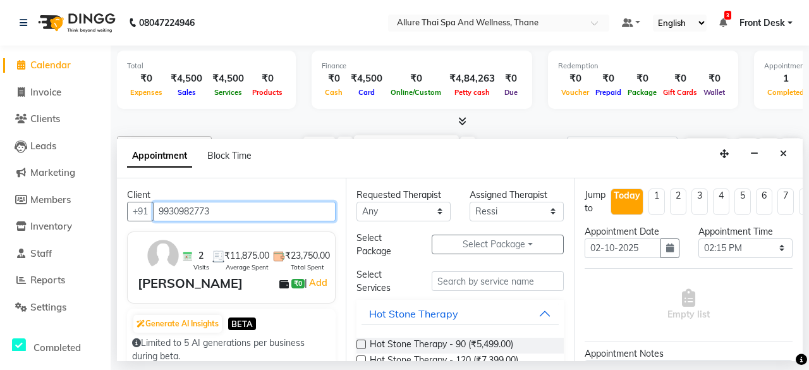
click at [215, 209] on input "9930982773" at bounding box center [244, 212] width 183 height 20
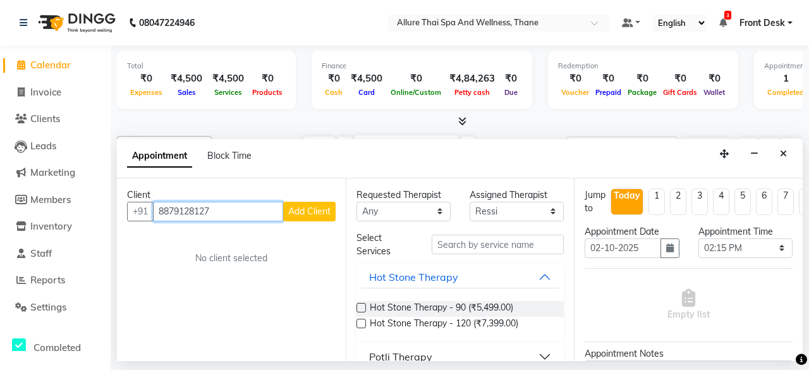
type input "8879128127"
click at [302, 202] on button "Add Client" at bounding box center [309, 212] width 52 height 20
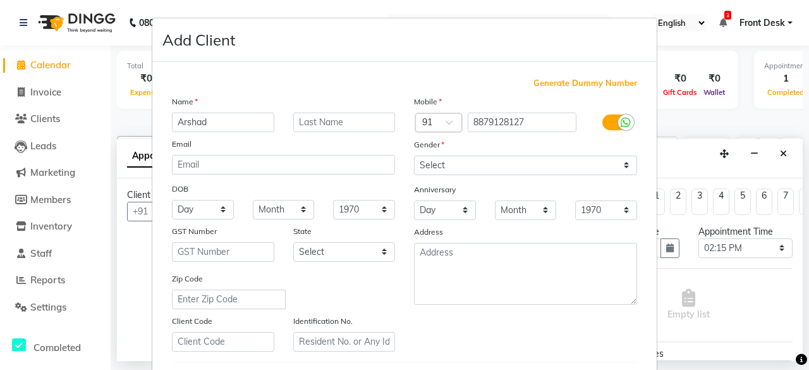
type input "Arshad"
type input "[PERSON_NAME]"
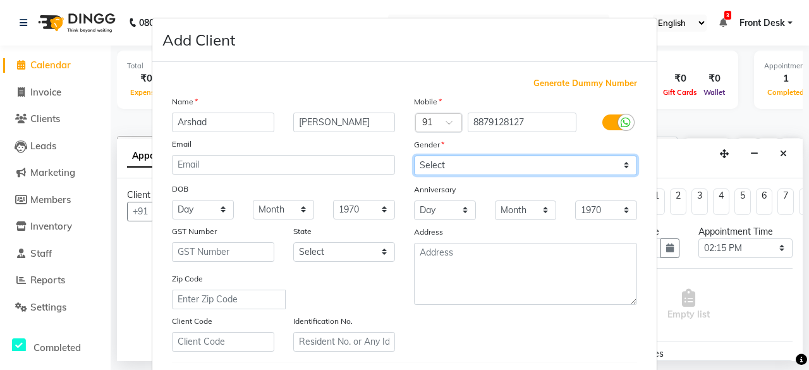
click at [513, 167] on select "Select [DEMOGRAPHIC_DATA] [DEMOGRAPHIC_DATA] Other Prefer Not To Say" at bounding box center [525, 166] width 223 height 20
select select "[DEMOGRAPHIC_DATA]"
click at [414, 156] on select "Select [DEMOGRAPHIC_DATA] [DEMOGRAPHIC_DATA] Other Prefer Not To Say" at bounding box center [525, 166] width 223 height 20
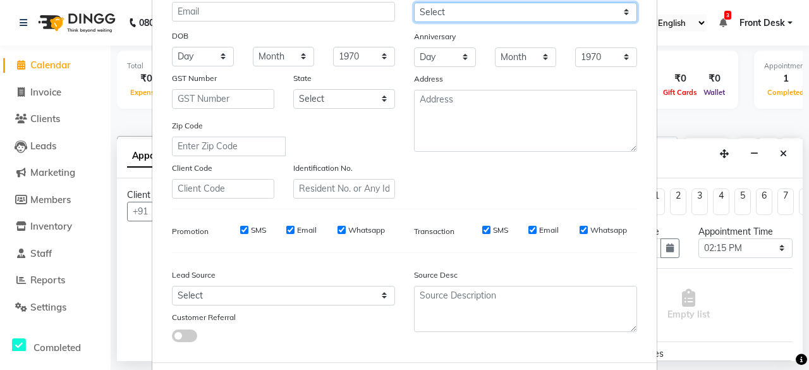
scroll to position [211, 0]
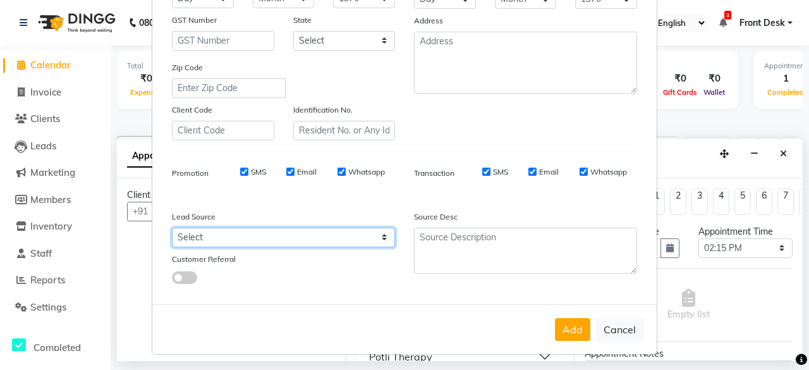
drag, startPoint x: 216, startPoint y: 235, endPoint x: 230, endPoint y: 205, distance: 32.2
click at [230, 205] on div "Lead Source Select Walk-in Referral Internet Friend Word of Mouth Advertisement…" at bounding box center [283, 244] width 242 height 79
select select "55726"
click at [172, 228] on select "Select Walk-in Referral Internet Friend Word of Mouth Advertisement Facebook Ju…" at bounding box center [283, 238] width 223 height 20
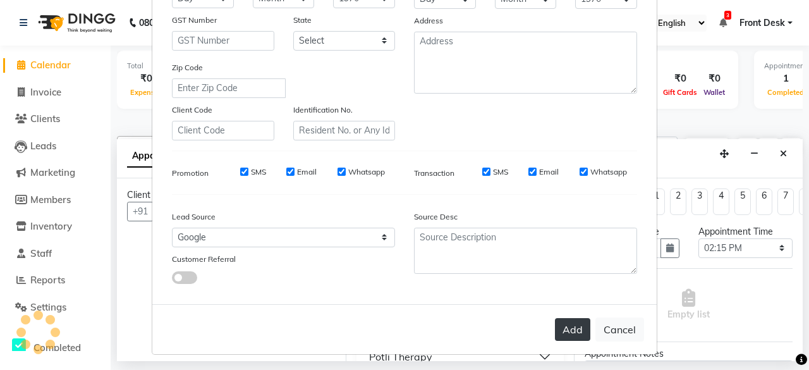
click at [563, 322] on button "Add" at bounding box center [572, 329] width 35 height 23
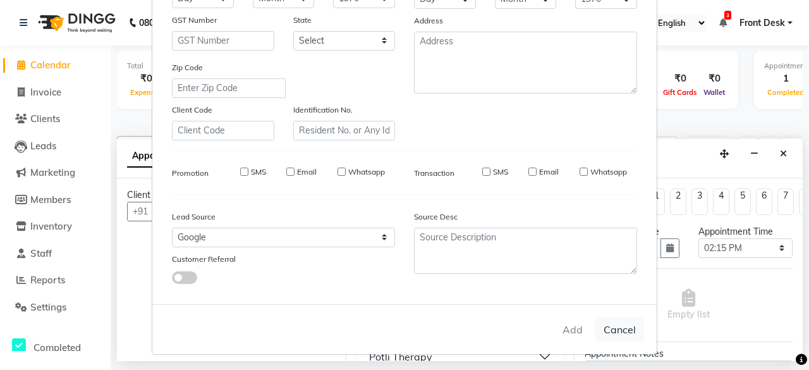
select select
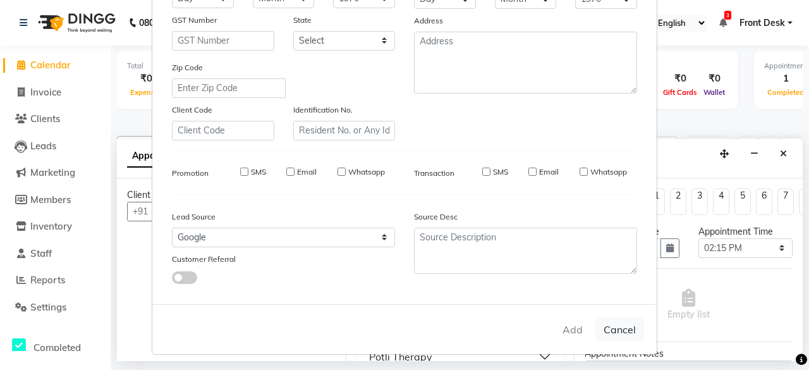
select select
checkbox input "false"
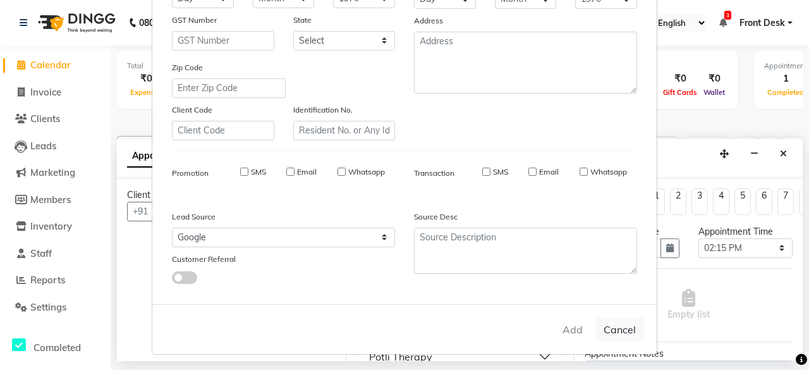
checkbox input "false"
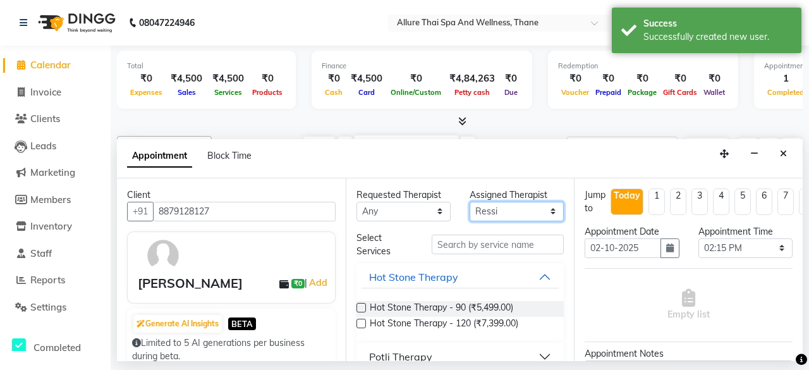
click at [498, 209] on select "Select Ako [PERSON_NAME] Puii [PERSON_NAME]" at bounding box center [517, 212] width 94 height 20
select select "91478"
click at [470, 202] on select "Select Ako [PERSON_NAME] Puii [PERSON_NAME]" at bounding box center [517, 212] width 94 height 20
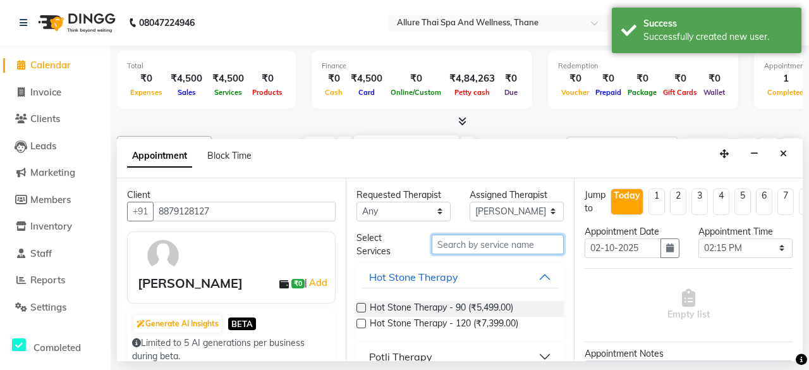
click at [483, 243] on input "text" at bounding box center [498, 245] width 132 height 20
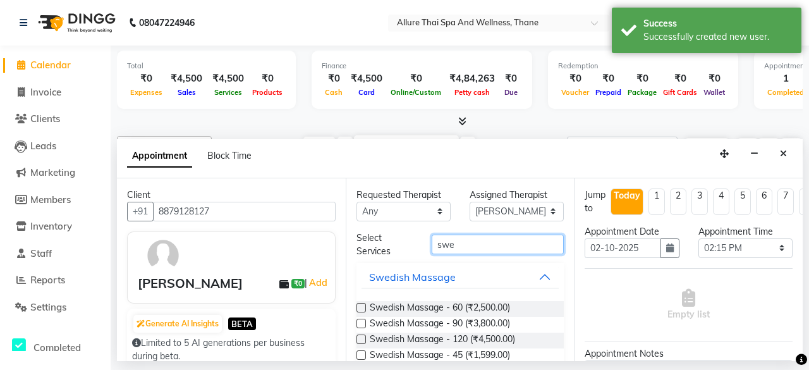
scroll to position [39, 0]
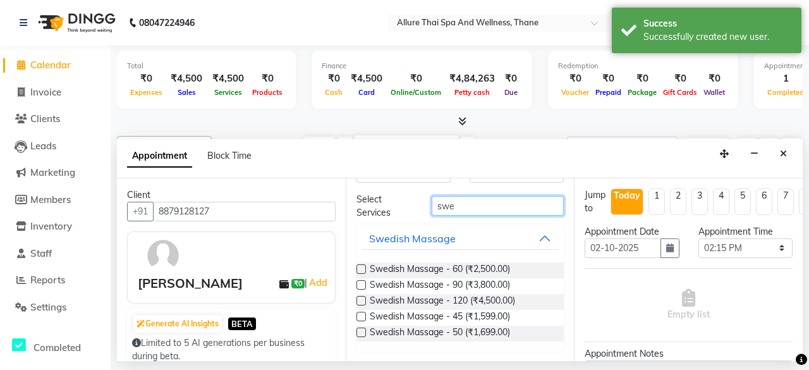
type input "swe"
click at [363, 334] on label at bounding box center [361, 332] width 9 height 9
click at [363, 334] on input "checkbox" at bounding box center [361, 333] width 8 height 8
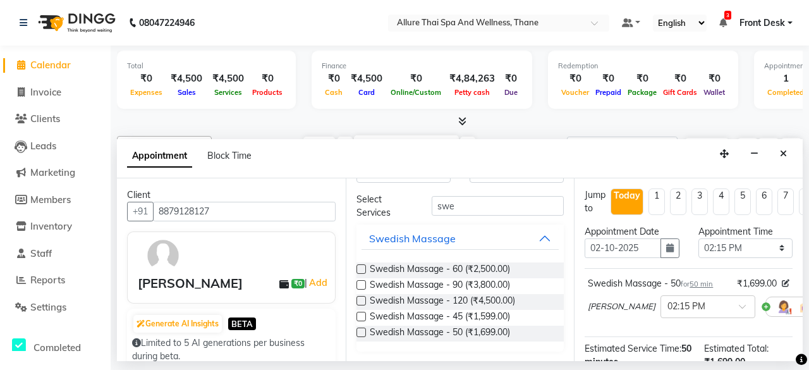
click at [357, 329] on label at bounding box center [361, 332] width 9 height 9
click at [357, 329] on input "checkbox" at bounding box center [361, 333] width 8 height 8
checkbox input "false"
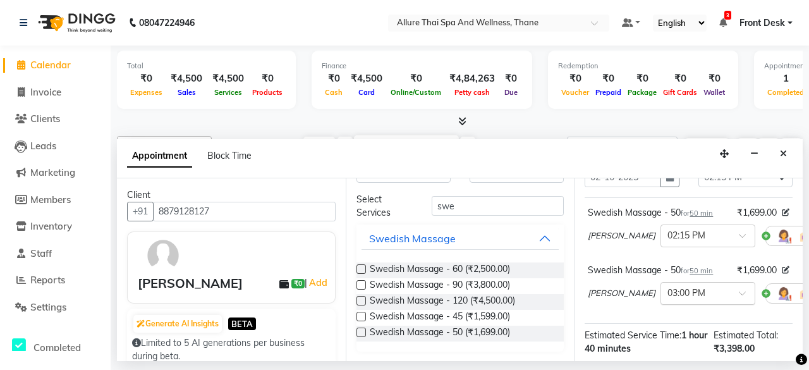
scroll to position [97, 0]
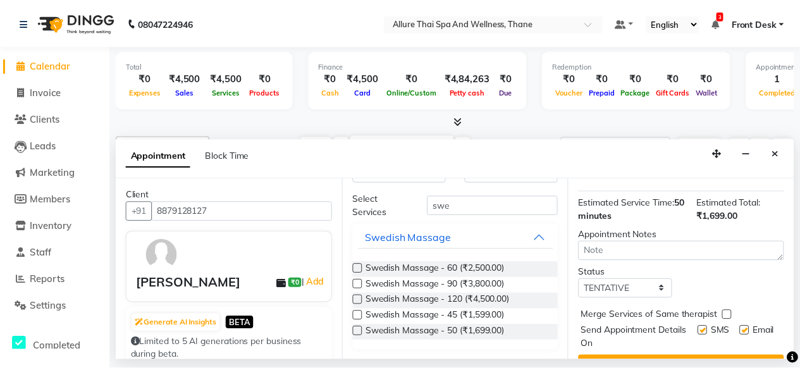
scroll to position [183, 0]
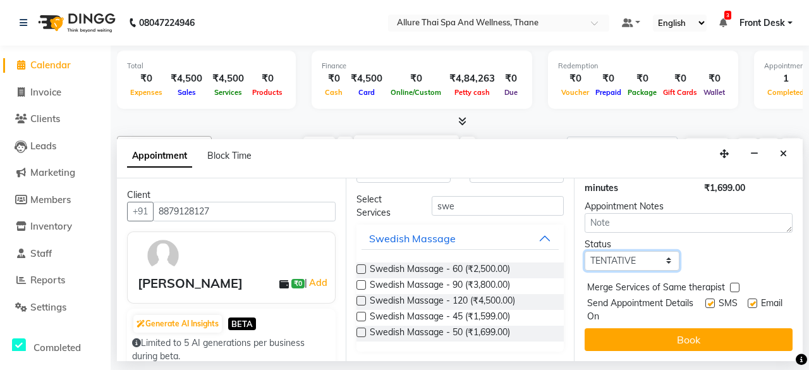
click at [646, 251] on select "Select TENTATIVE CONFIRM CHECK-IN UPCOMING" at bounding box center [632, 261] width 94 height 20
select select "check-in"
click at [585, 251] on select "Select TENTATIVE CONFIRM CHECK-IN UPCOMING" at bounding box center [632, 261] width 94 height 20
click at [706, 298] on label at bounding box center [710, 302] width 9 height 9
click at [706, 300] on input "checkbox" at bounding box center [710, 304] width 8 height 8
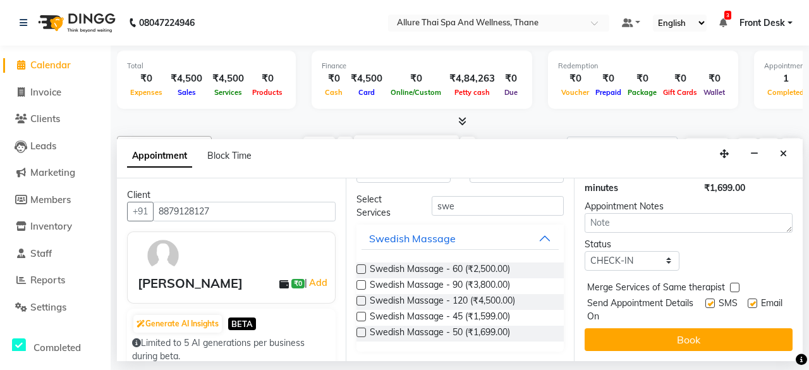
checkbox input "false"
click at [748, 298] on label at bounding box center [752, 302] width 9 height 9
click at [748, 300] on input "checkbox" at bounding box center [752, 304] width 8 height 8
checkbox input "false"
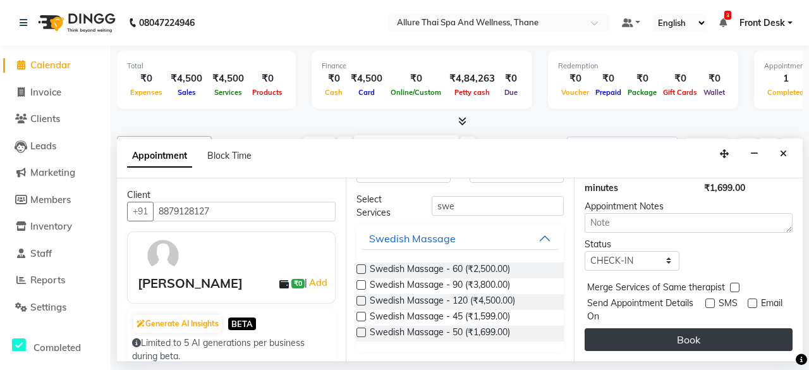
click at [687, 328] on button "Book" at bounding box center [689, 339] width 208 height 23
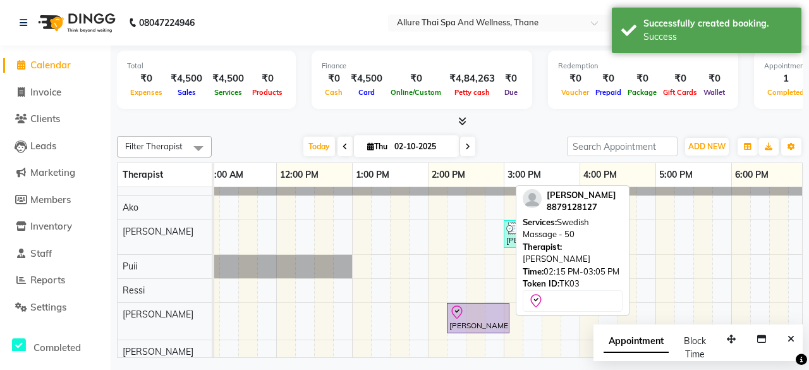
click at [468, 316] on div at bounding box center [479, 312] width 58 height 15
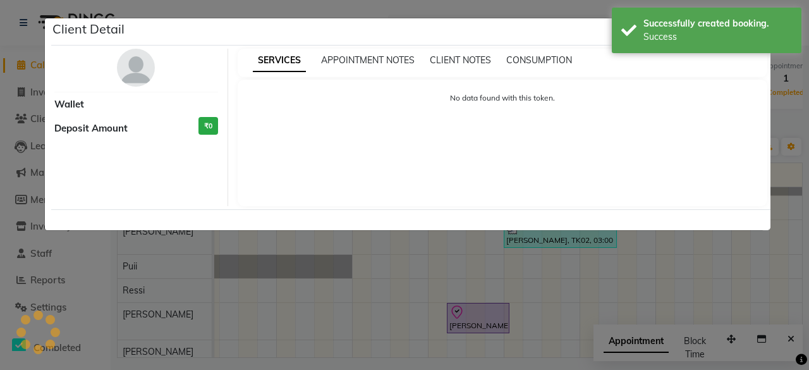
select select "8"
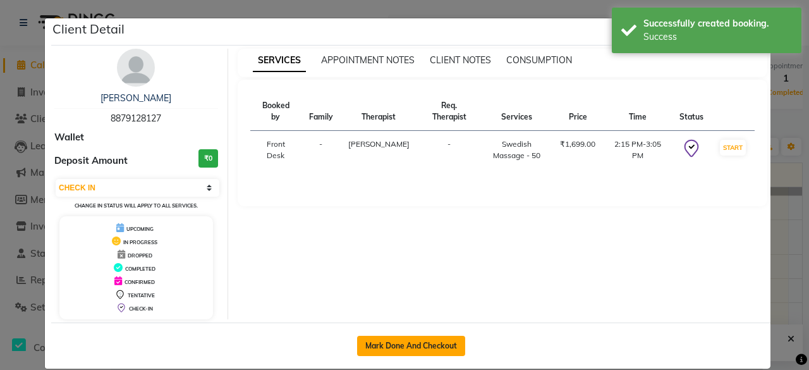
click at [383, 339] on button "Mark Done And Checkout" at bounding box center [411, 346] width 108 height 20
select select "service"
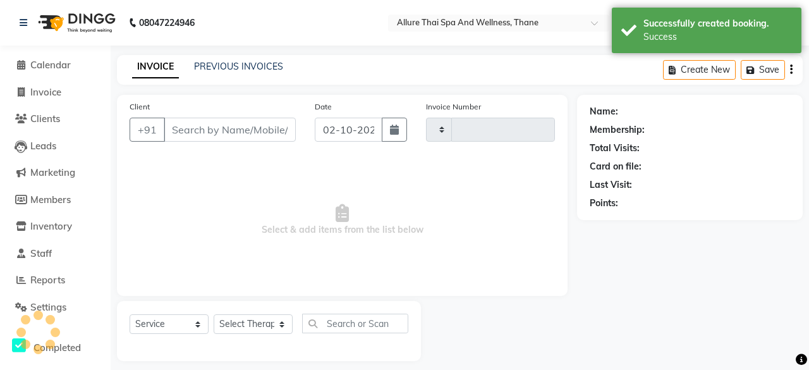
type input "0743"
select select "8525"
type input "8879128127"
select select "91478"
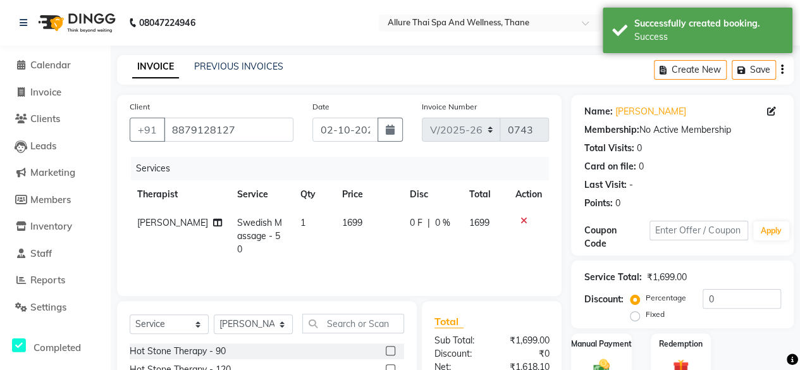
scroll to position [161, 0]
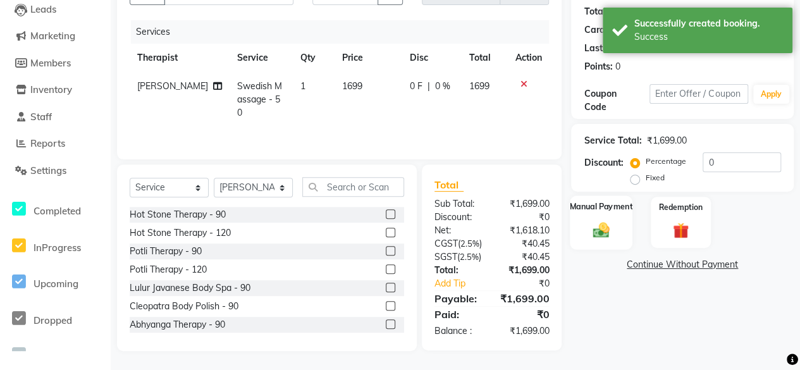
click at [601, 220] on img at bounding box center [600, 230] width 27 height 20
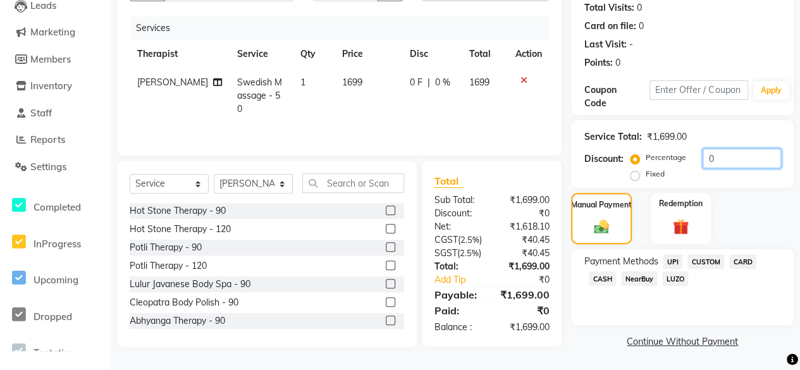
click at [725, 149] on input "0" at bounding box center [741, 159] width 78 height 20
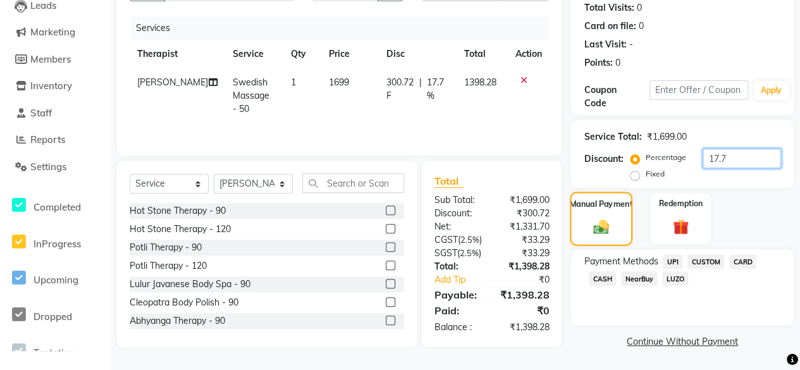
type input "17.7"
click at [585, 192] on div "Manual Payment" at bounding box center [601, 219] width 63 height 54
click at [637, 271] on span "NearBuy" at bounding box center [639, 278] width 36 height 15
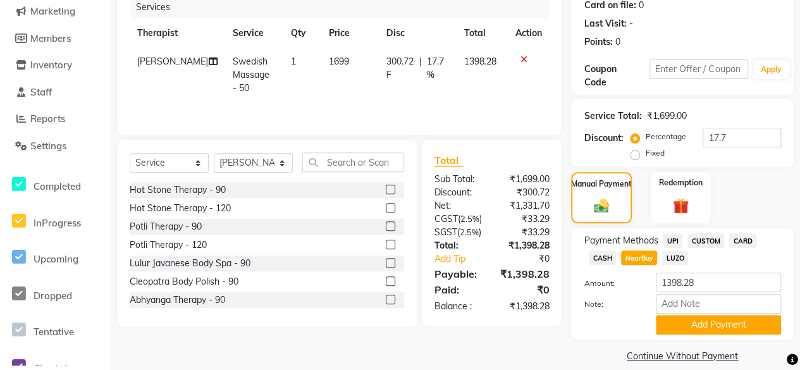
scroll to position [175, 0]
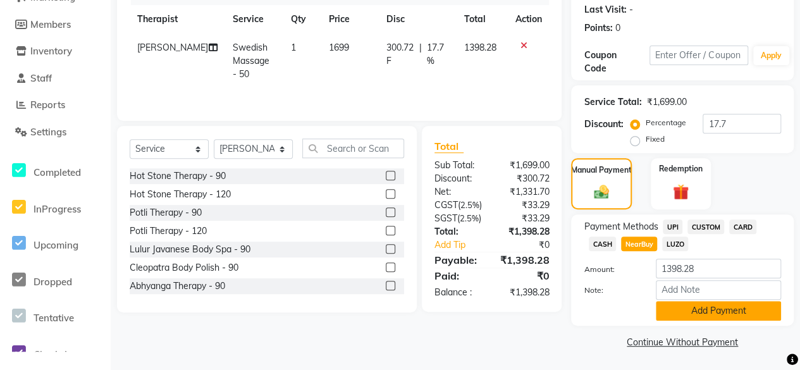
click at [714, 302] on button "Add Payment" at bounding box center [718, 311] width 125 height 20
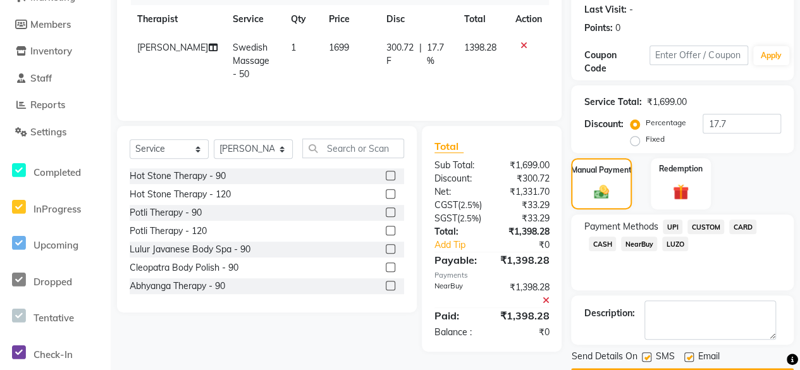
scroll to position [211, 0]
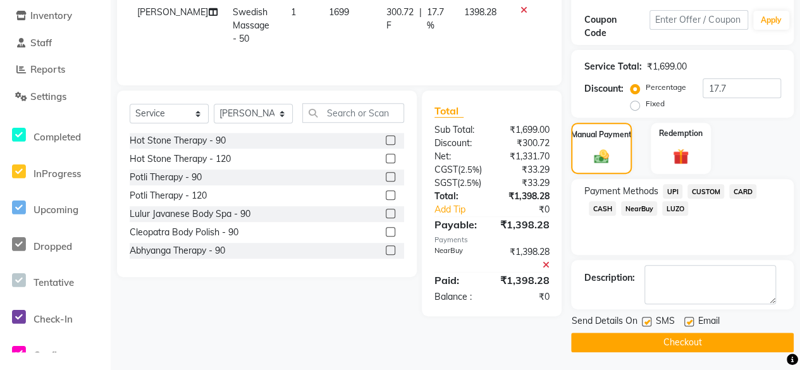
click at [684, 320] on label at bounding box center [688, 321] width 9 height 9
click at [684, 320] on input "checkbox" at bounding box center [688, 322] width 8 height 8
checkbox input "false"
click at [649, 320] on label at bounding box center [646, 321] width 9 height 9
click at [649, 320] on input "checkbox" at bounding box center [646, 322] width 8 height 8
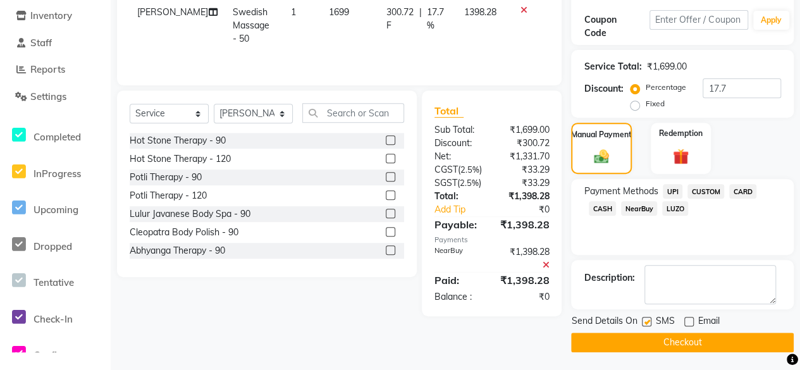
checkbox input "false"
click at [663, 340] on button "Checkout" at bounding box center [682, 343] width 223 height 20
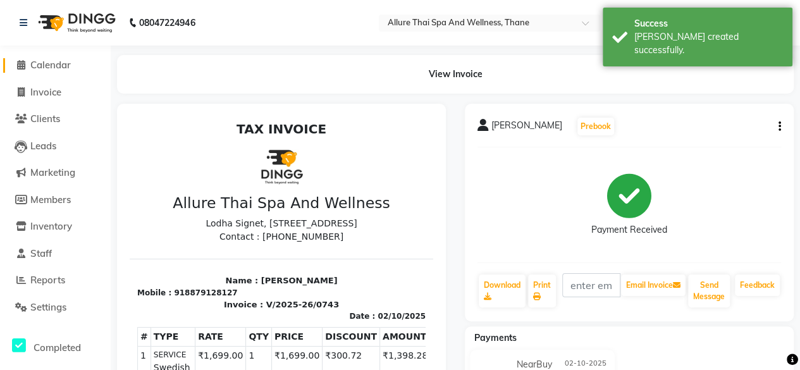
click at [42, 70] on span "Calendar" at bounding box center [50, 65] width 40 height 12
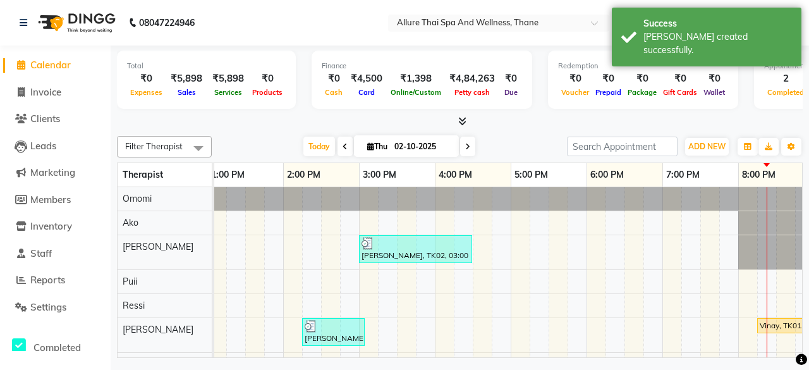
scroll to position [0, 456]
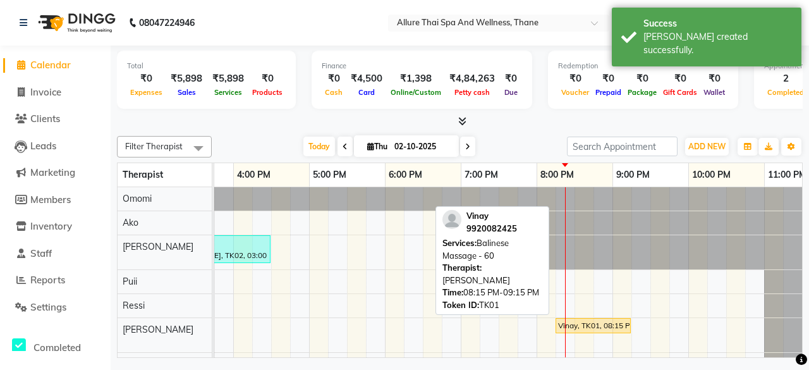
click at [593, 325] on div "Vinay, TK01, 08:15 PM-09:15 PM, Balinese Massage - 60" at bounding box center [593, 325] width 73 height 11
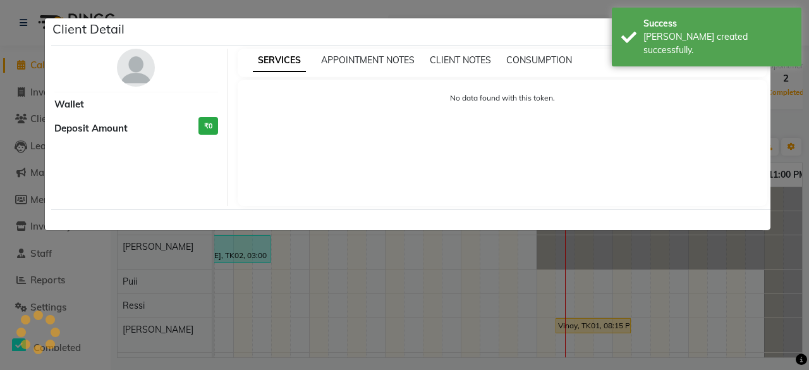
select select "1"
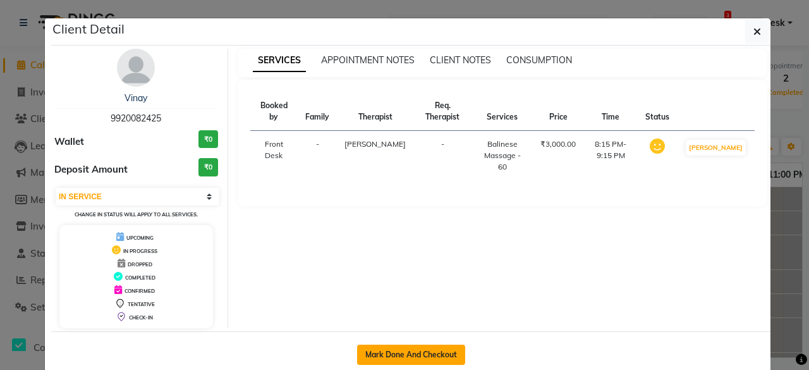
click at [427, 347] on button "Mark Done And Checkout" at bounding box center [411, 355] width 108 height 20
select select "8525"
select select "service"
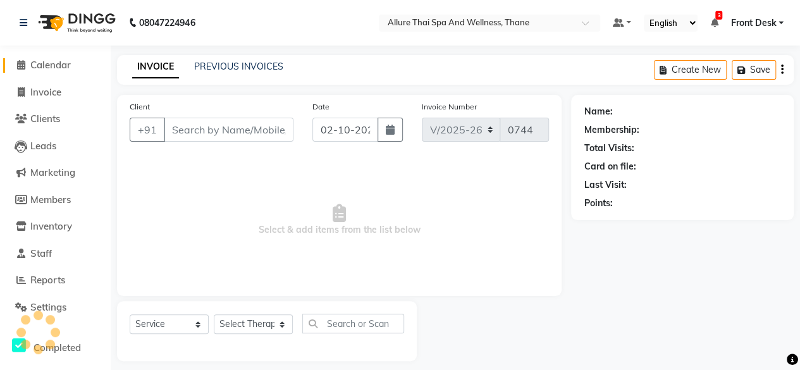
type input "9920082425"
select select "91478"
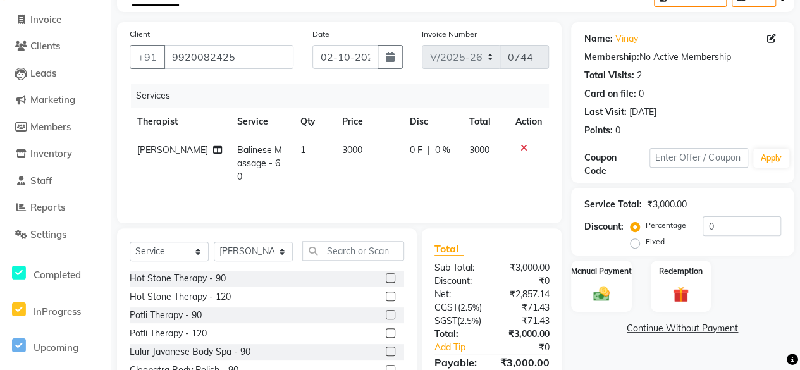
scroll to position [75, 0]
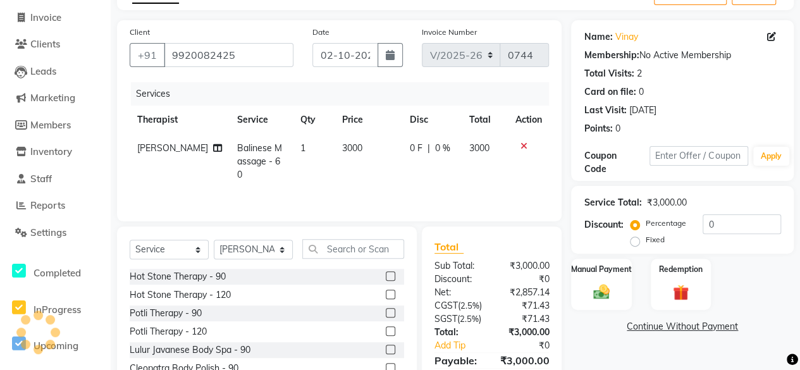
click at [645, 241] on label "Fixed" at bounding box center [654, 239] width 19 height 11
click at [637, 241] on input "Fixed" at bounding box center [637, 239] width 9 height 9
radio input "true"
click at [713, 224] on input "0" at bounding box center [741, 224] width 78 height 20
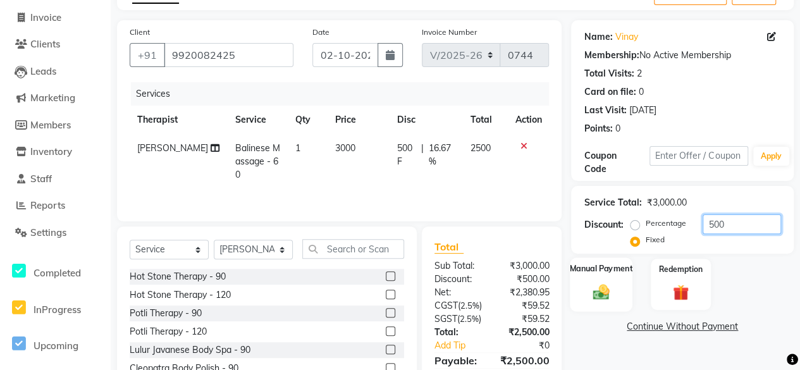
type input "500"
click at [607, 266] on label "Manual Payment" at bounding box center [601, 268] width 63 height 12
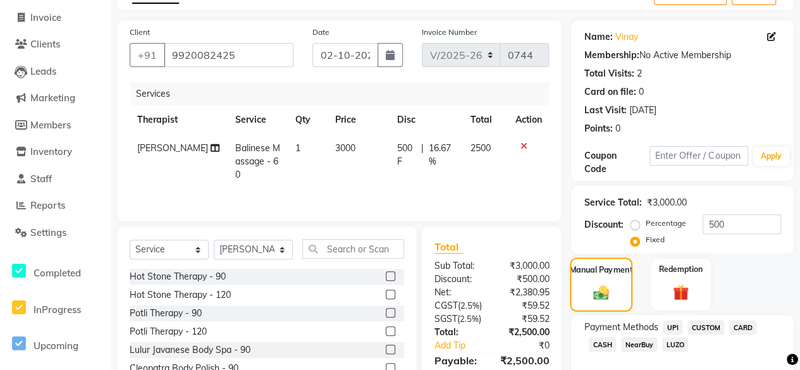
scroll to position [162, 0]
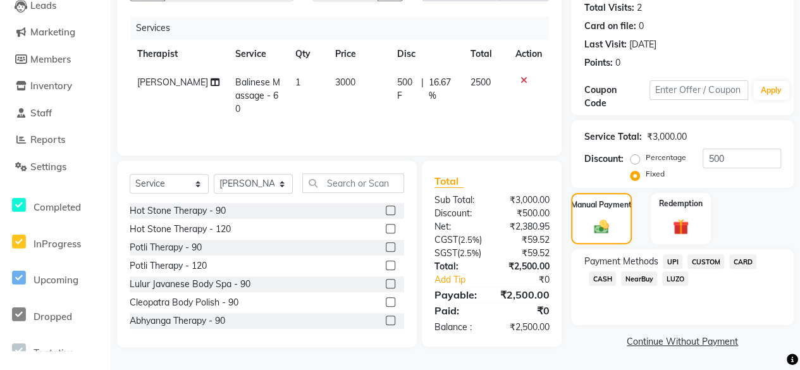
click at [606, 271] on span "CASH" at bounding box center [602, 278] width 27 height 15
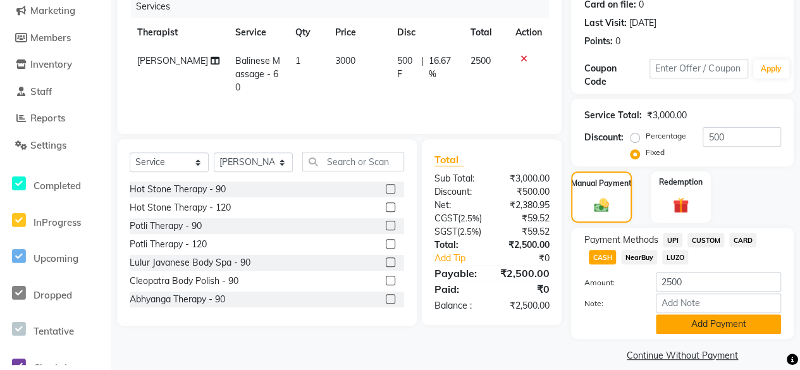
click at [699, 322] on button "Add Payment" at bounding box center [718, 324] width 125 height 20
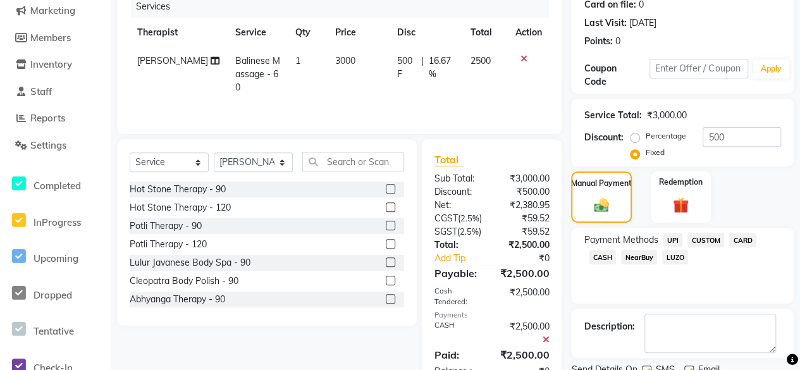
scroll to position [228, 0]
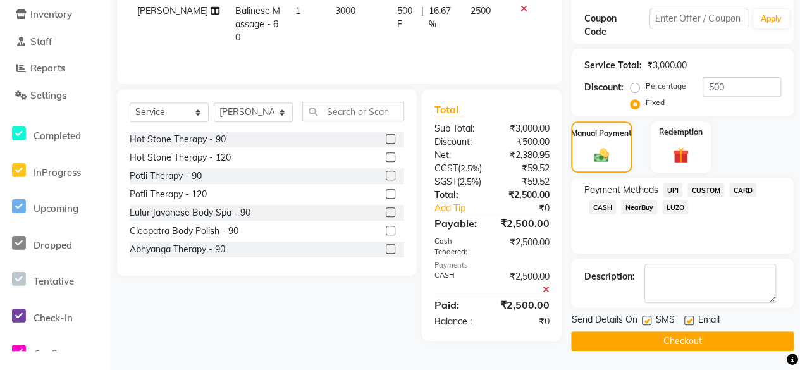
click at [685, 315] on label at bounding box center [688, 319] width 9 height 9
click at [685, 317] on input "checkbox" at bounding box center [688, 321] width 8 height 8
checkbox input "false"
click at [644, 315] on label at bounding box center [646, 319] width 9 height 9
click at [644, 317] on input "checkbox" at bounding box center [646, 321] width 8 height 8
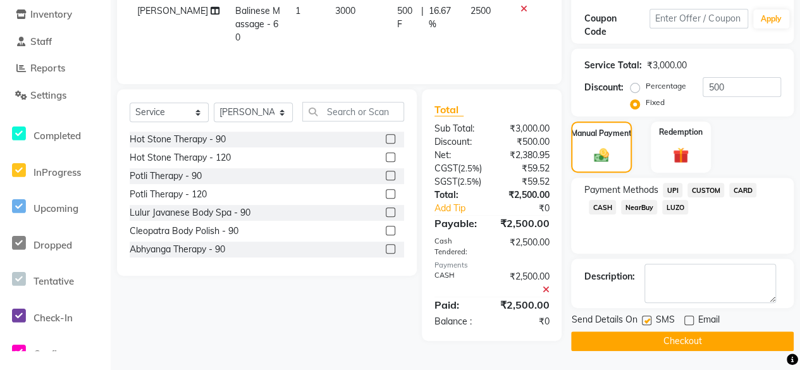
checkbox input "false"
click at [697, 335] on div "Name: Vinay Membership: No Active Membership Total Visits: 2 Card on file: 0 La…" at bounding box center [687, 117] width 232 height 468
click at [705, 331] on button "Checkout" at bounding box center [682, 341] width 223 height 20
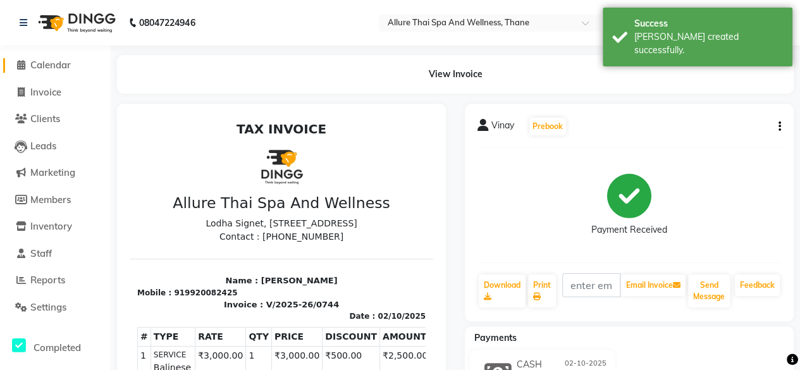
click at [42, 68] on span "Calendar" at bounding box center [50, 65] width 40 height 12
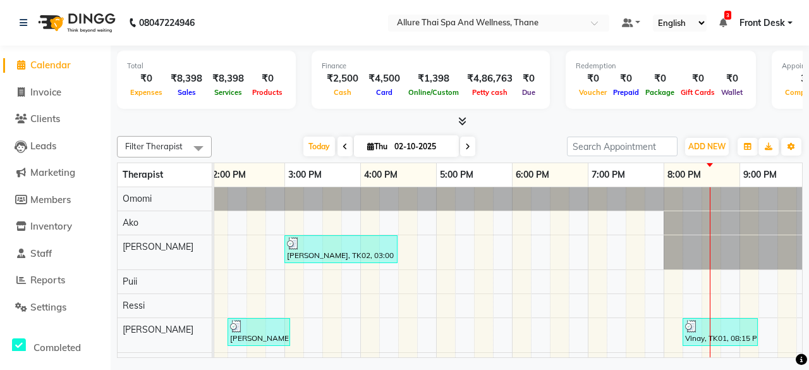
scroll to position [0, 376]
